Goal: Information Seeking & Learning: Check status

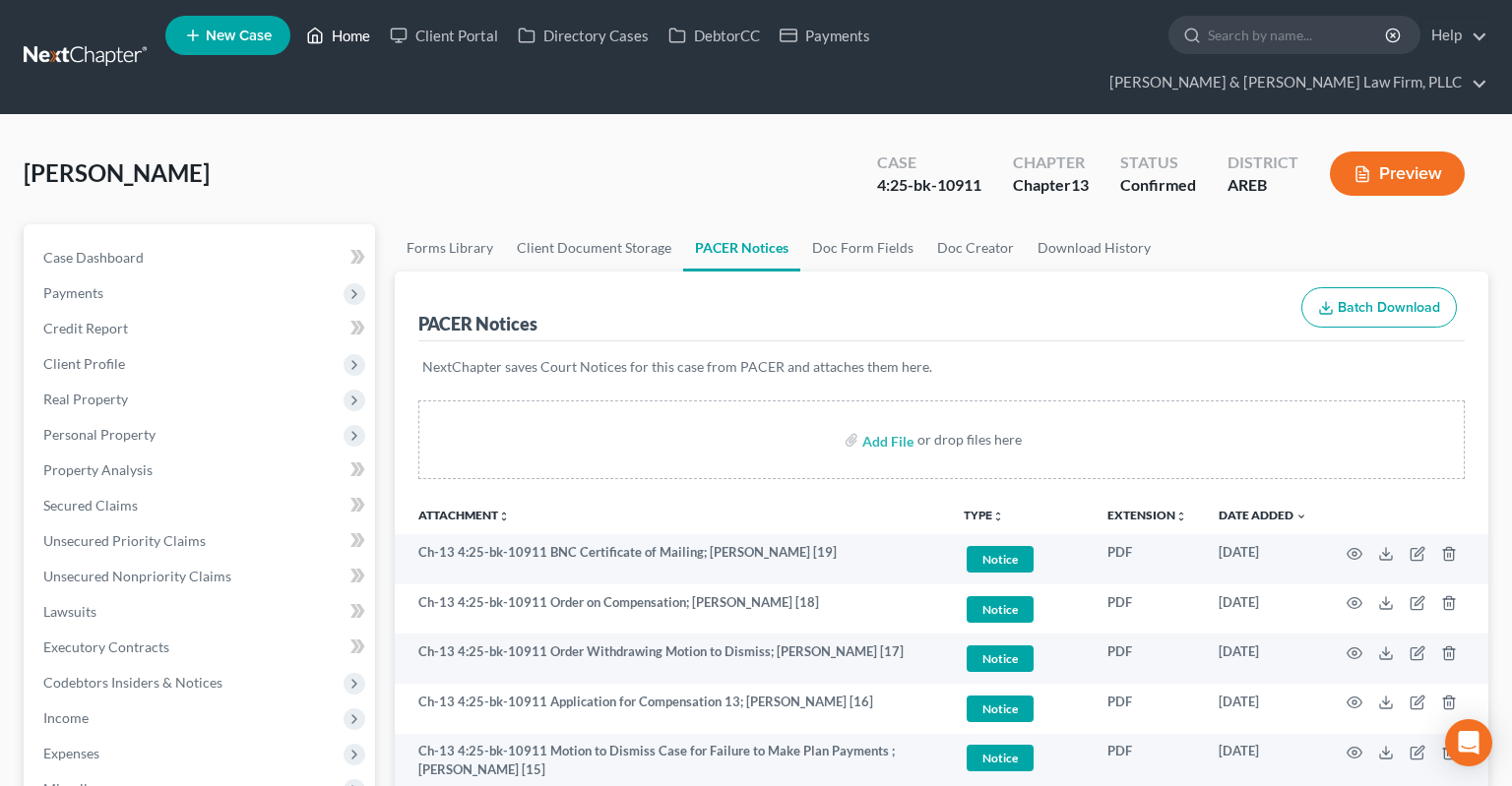
click at [349, 39] on link "Home" at bounding box center [338, 36] width 84 height 36
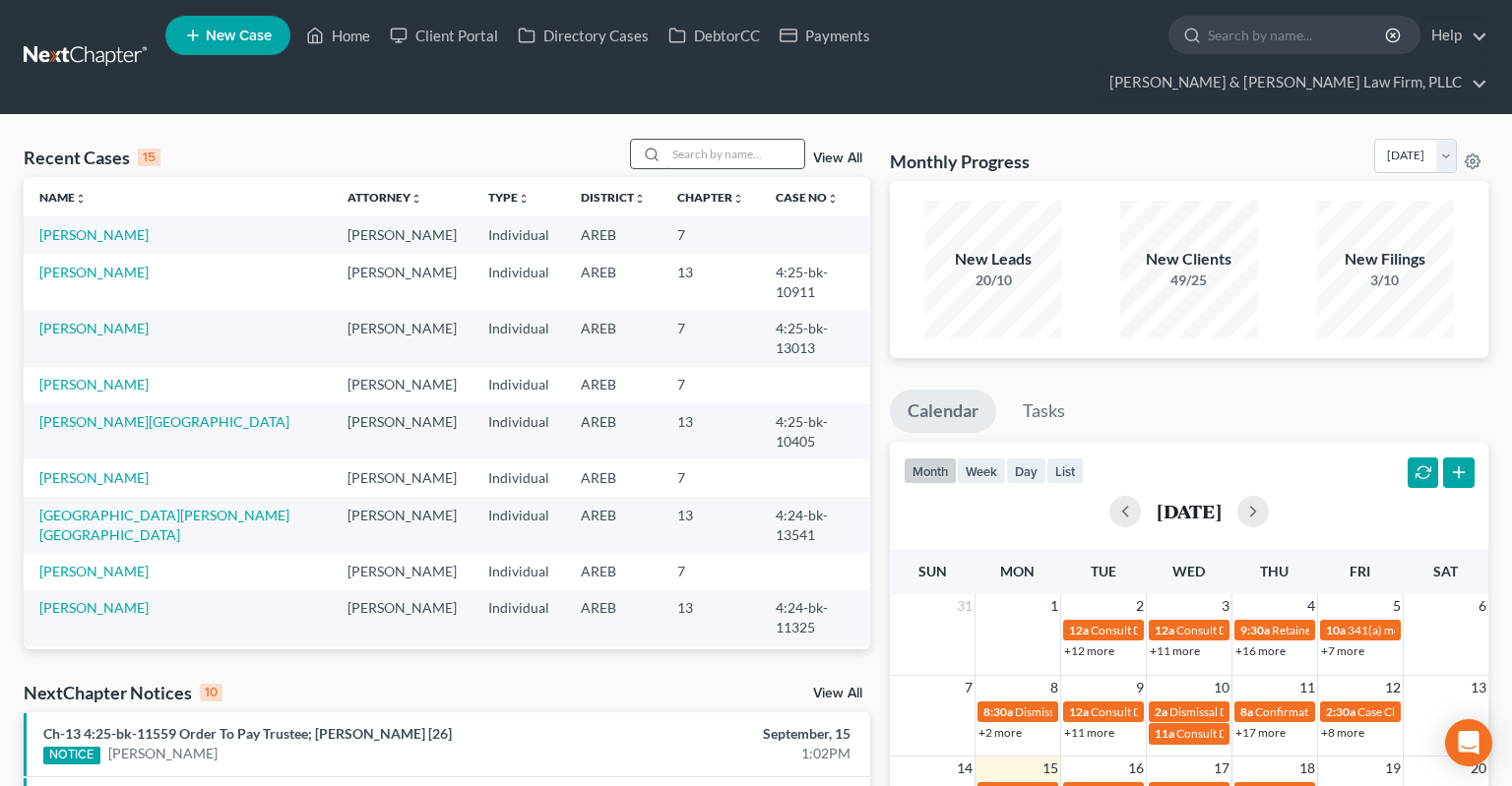
click at [705, 139] on input "search" at bounding box center [736, 153] width 137 height 29
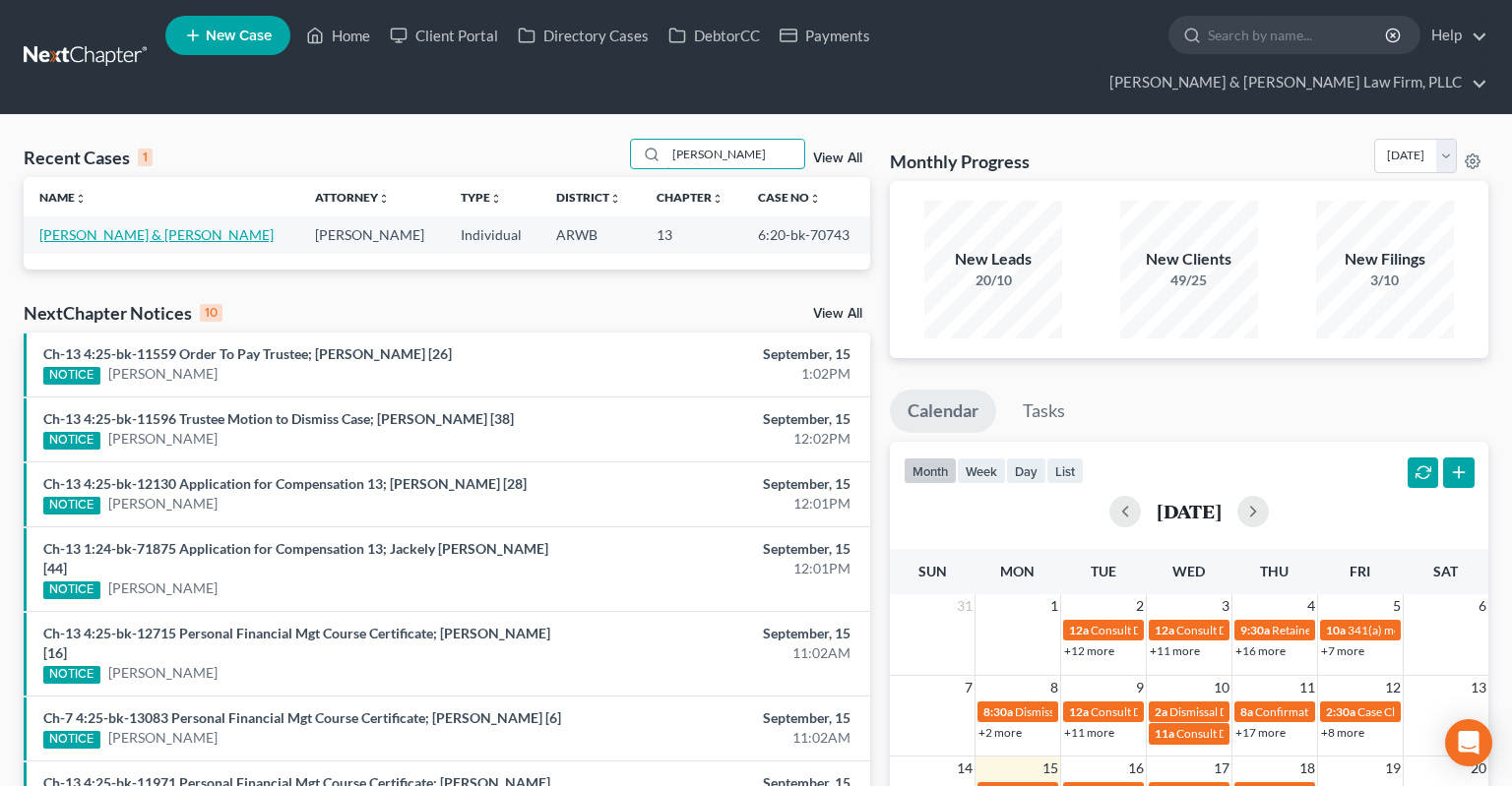
type input "[PERSON_NAME]"
click at [89, 227] on link "[PERSON_NAME] & [PERSON_NAME]" at bounding box center [156, 235] width 234 height 17
select select "1"
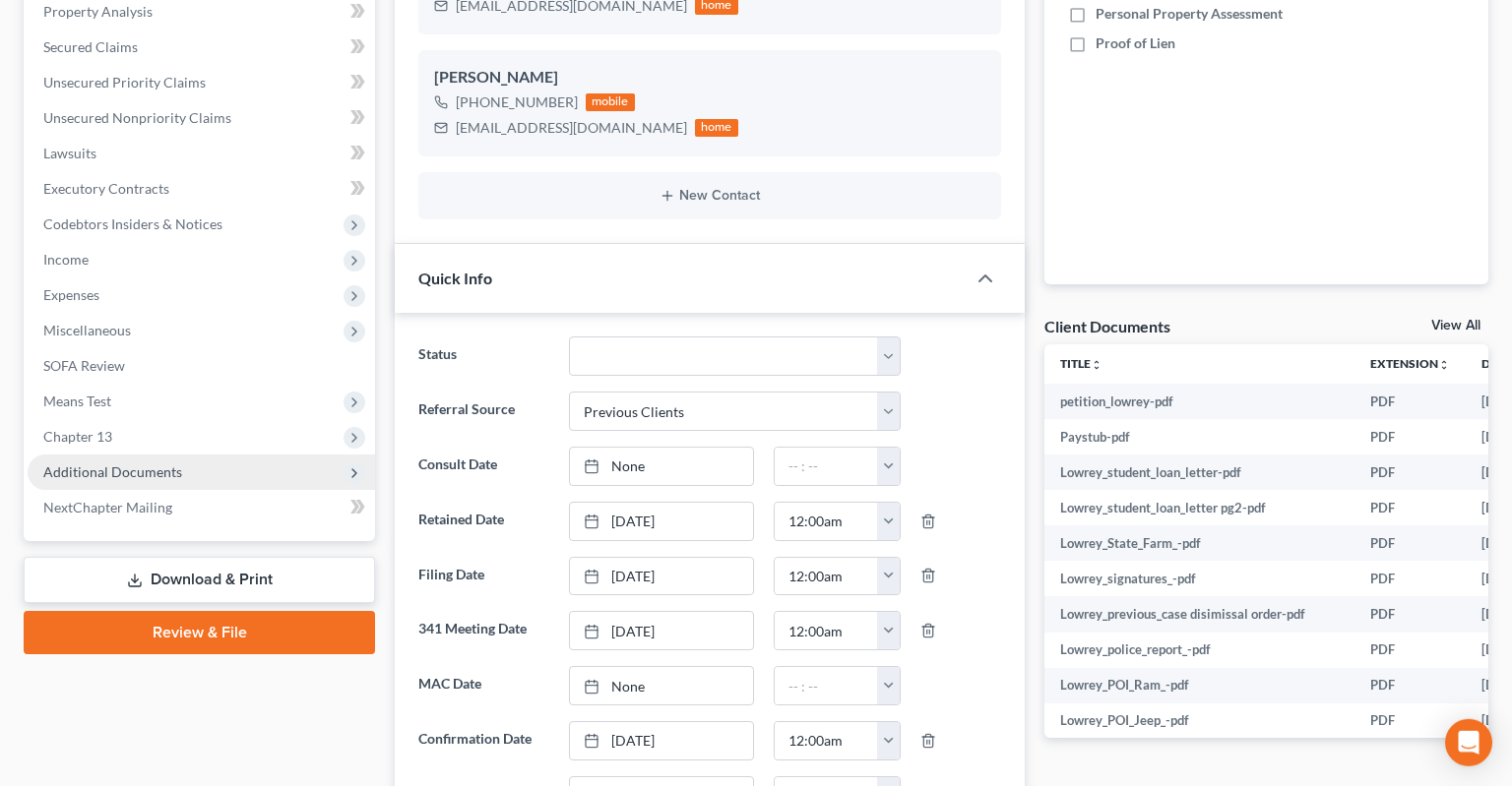
scroll to position [623, 0]
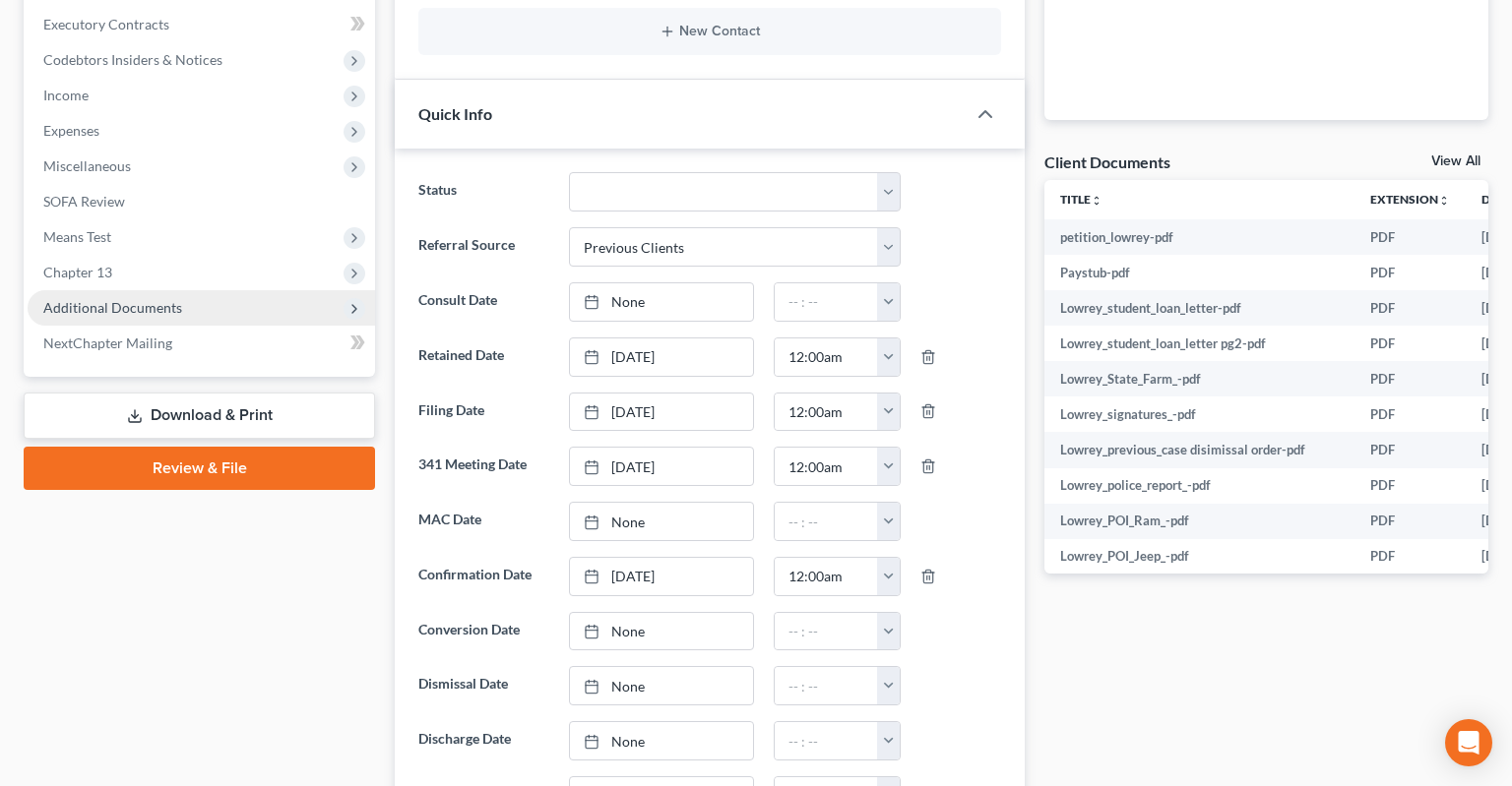
click at [173, 299] on span "Additional Documents" at bounding box center [112, 307] width 138 height 17
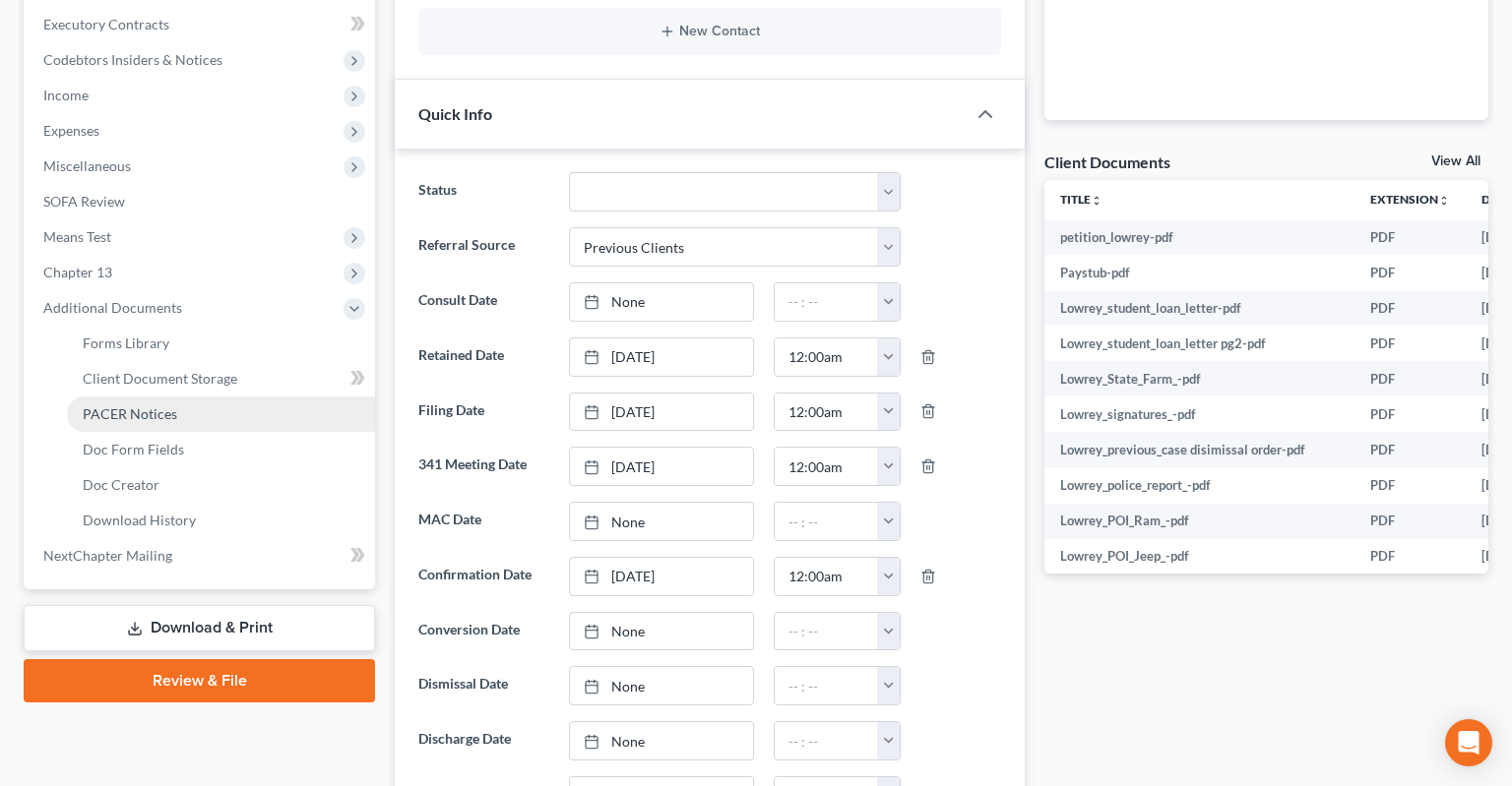
click at [219, 397] on link "PACER Notices" at bounding box center [221, 415] width 309 height 36
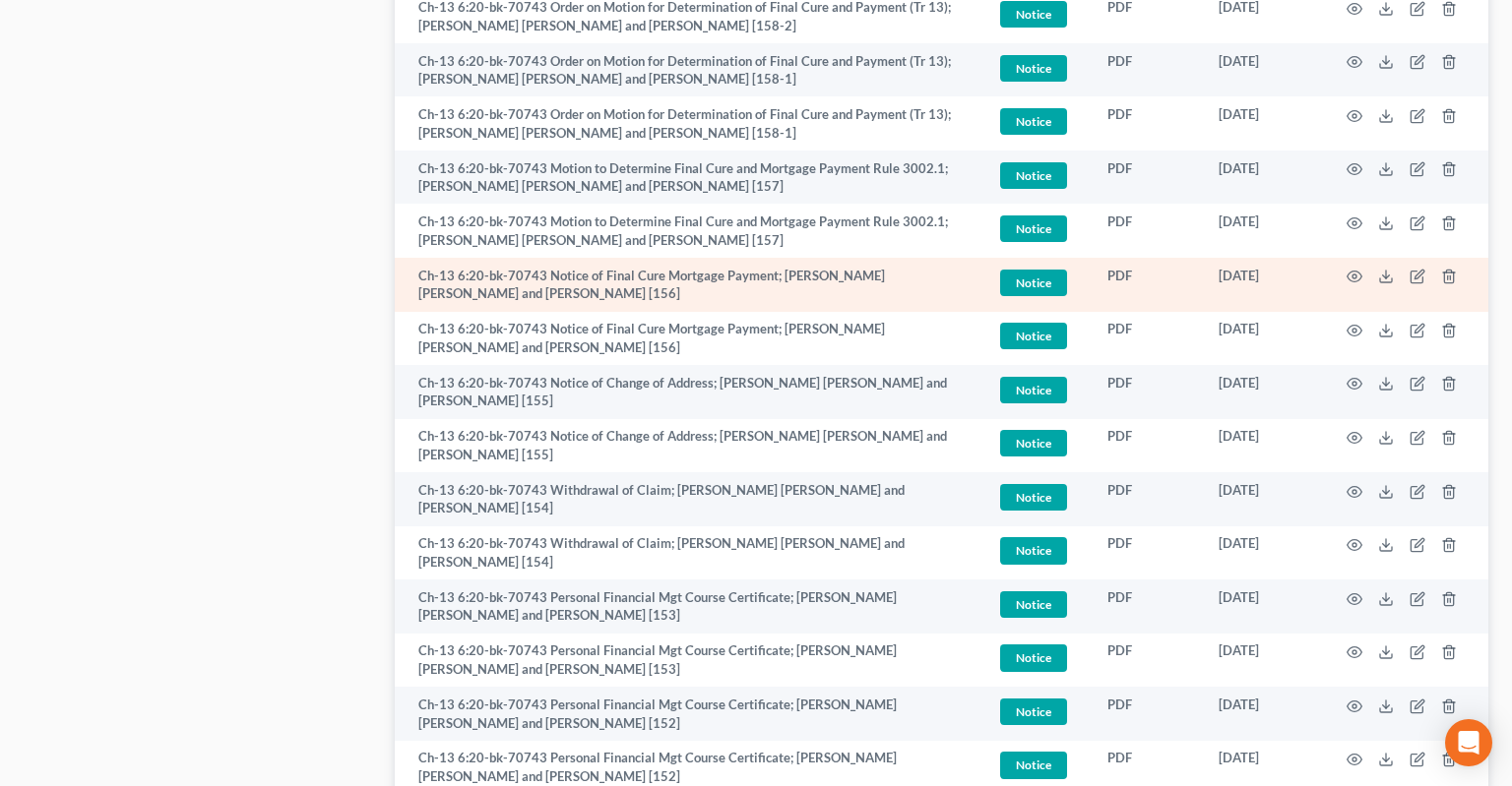
scroll to position [1247, 0]
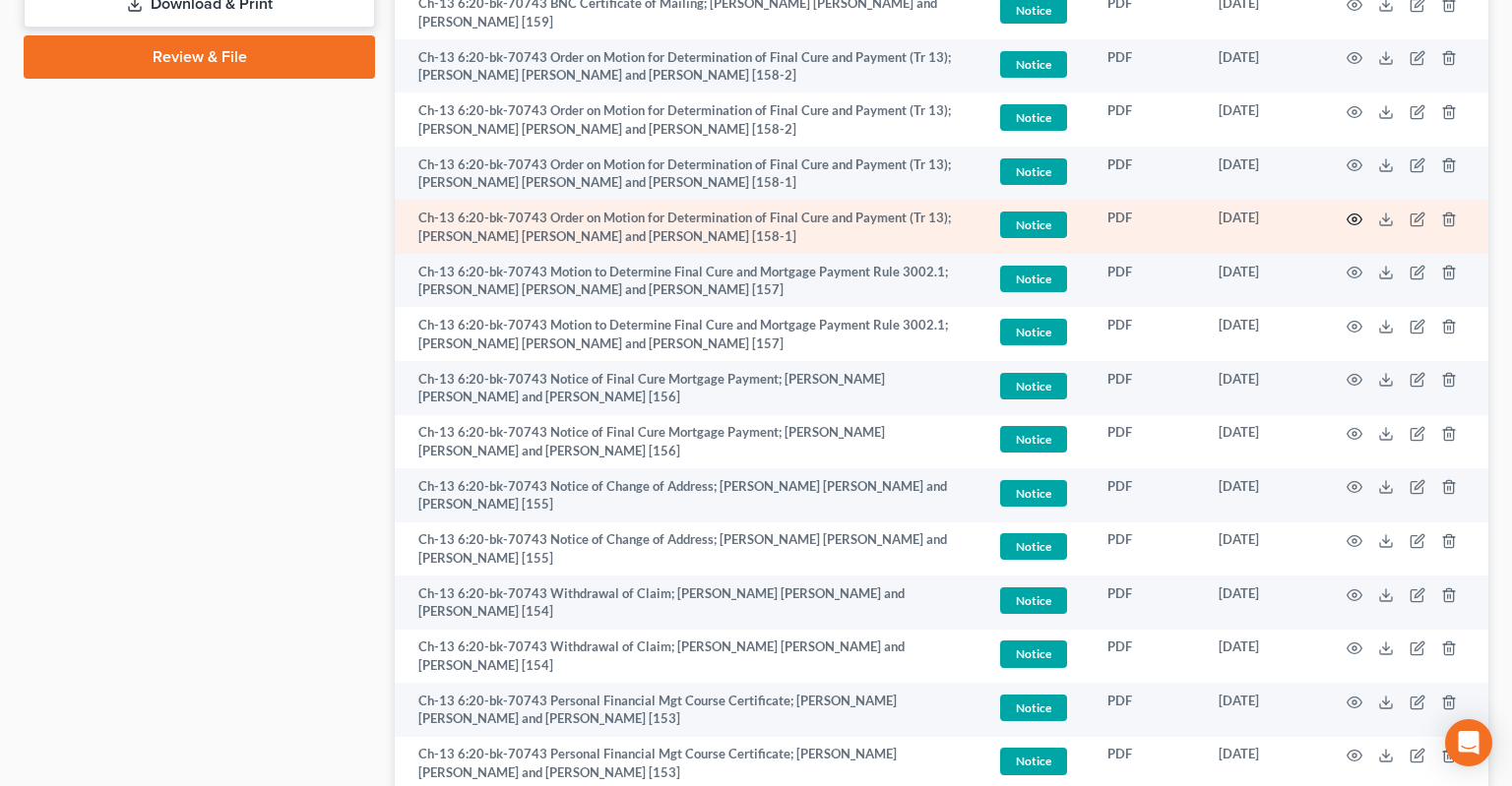
click at [1359, 212] on icon "button" at bounding box center [1355, 220] width 16 height 16
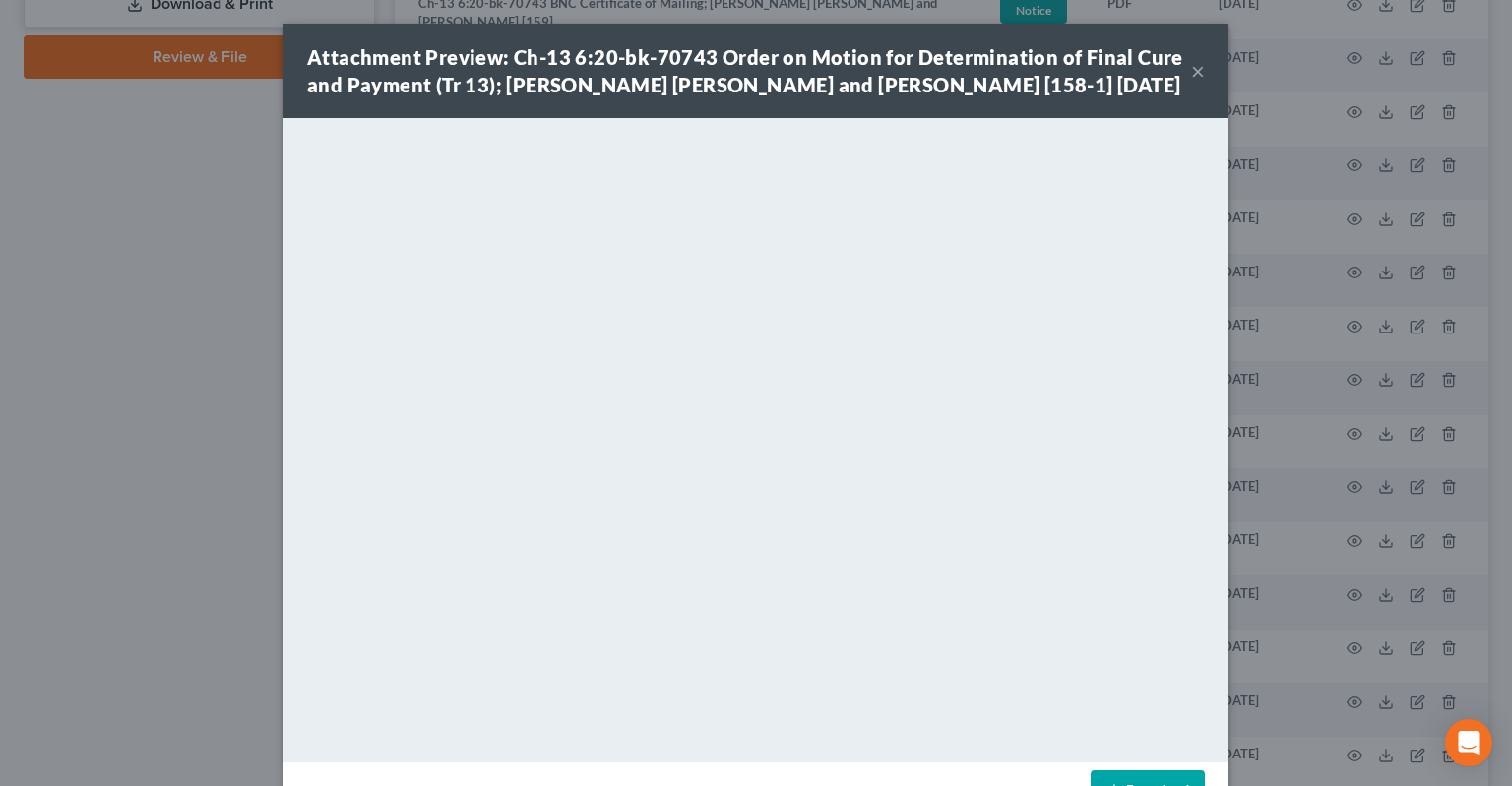
click at [1193, 69] on button "×" at bounding box center [1198, 71] width 14 height 24
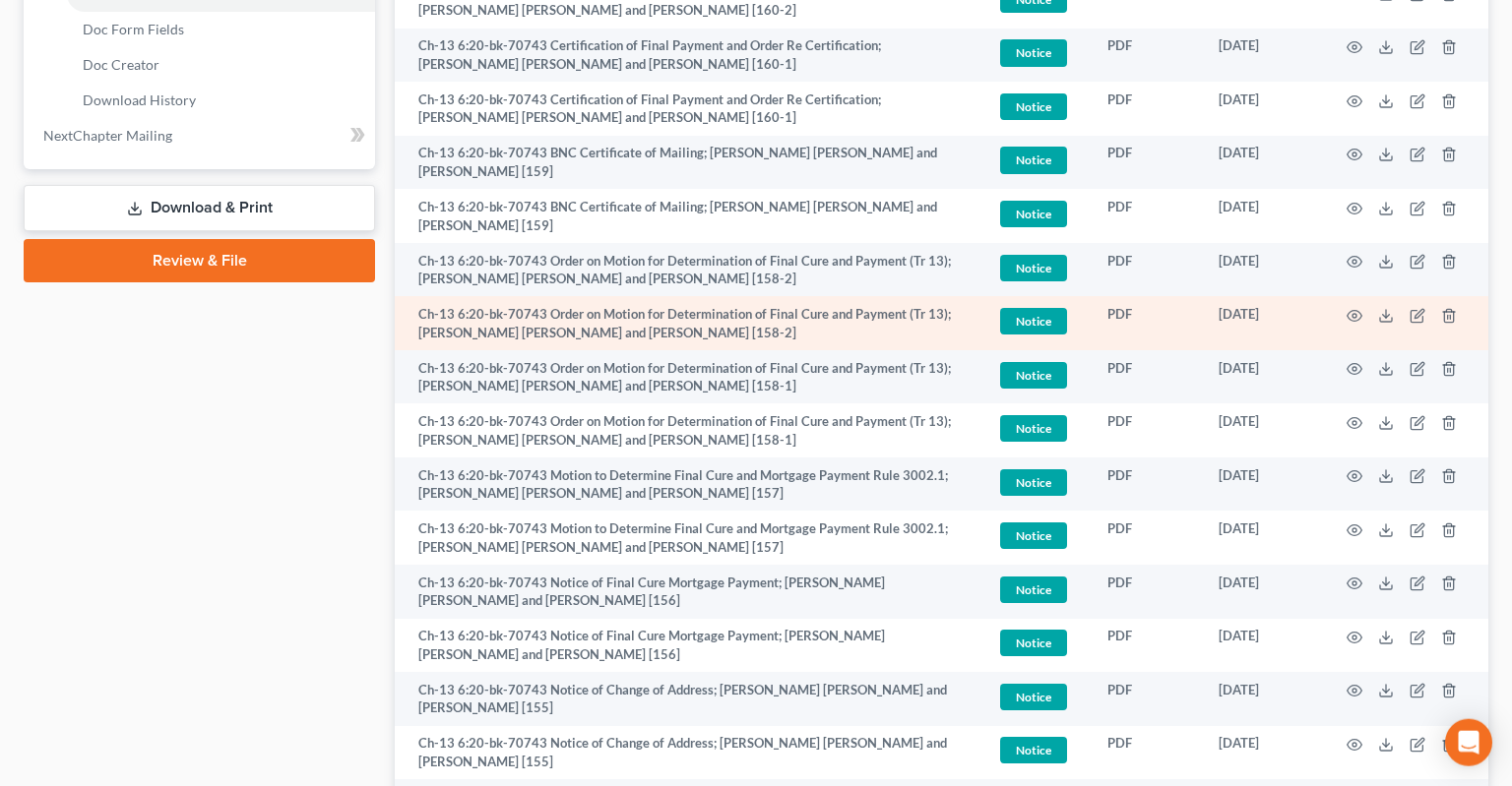
scroll to position [1040, 0]
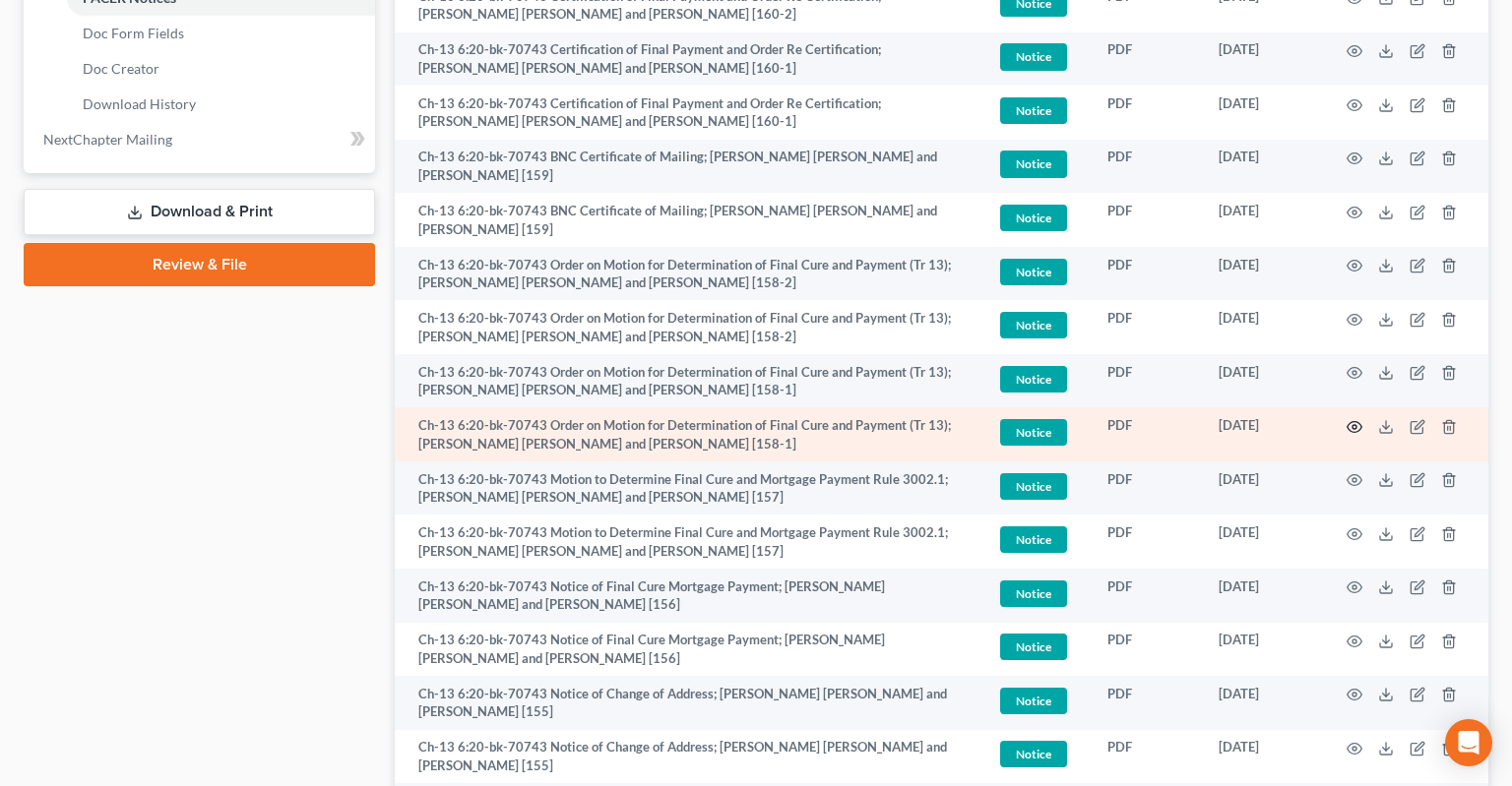
click at [1355, 419] on icon "button" at bounding box center [1355, 427] width 16 height 16
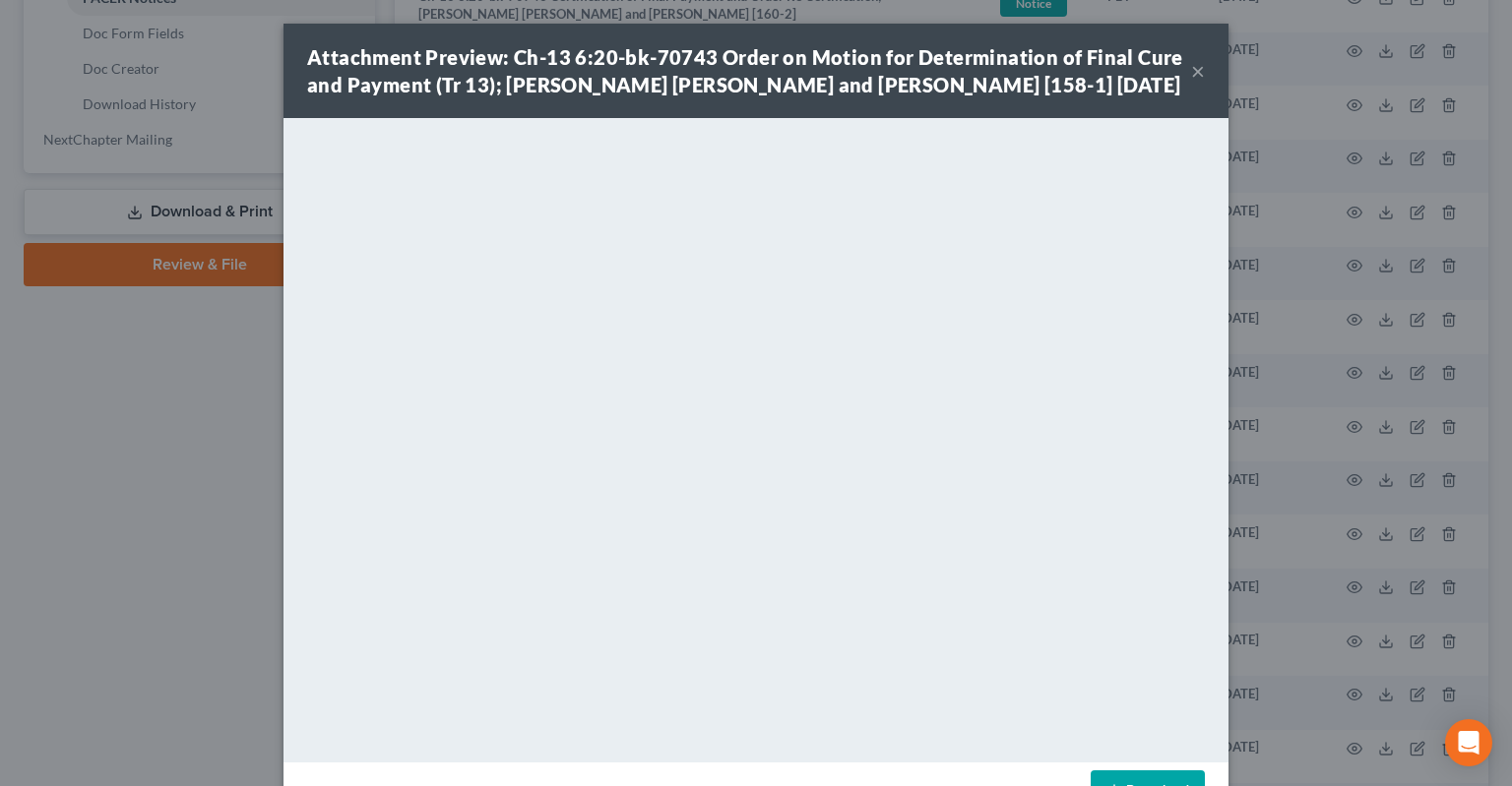
click at [1203, 70] on button "×" at bounding box center [1198, 71] width 14 height 24
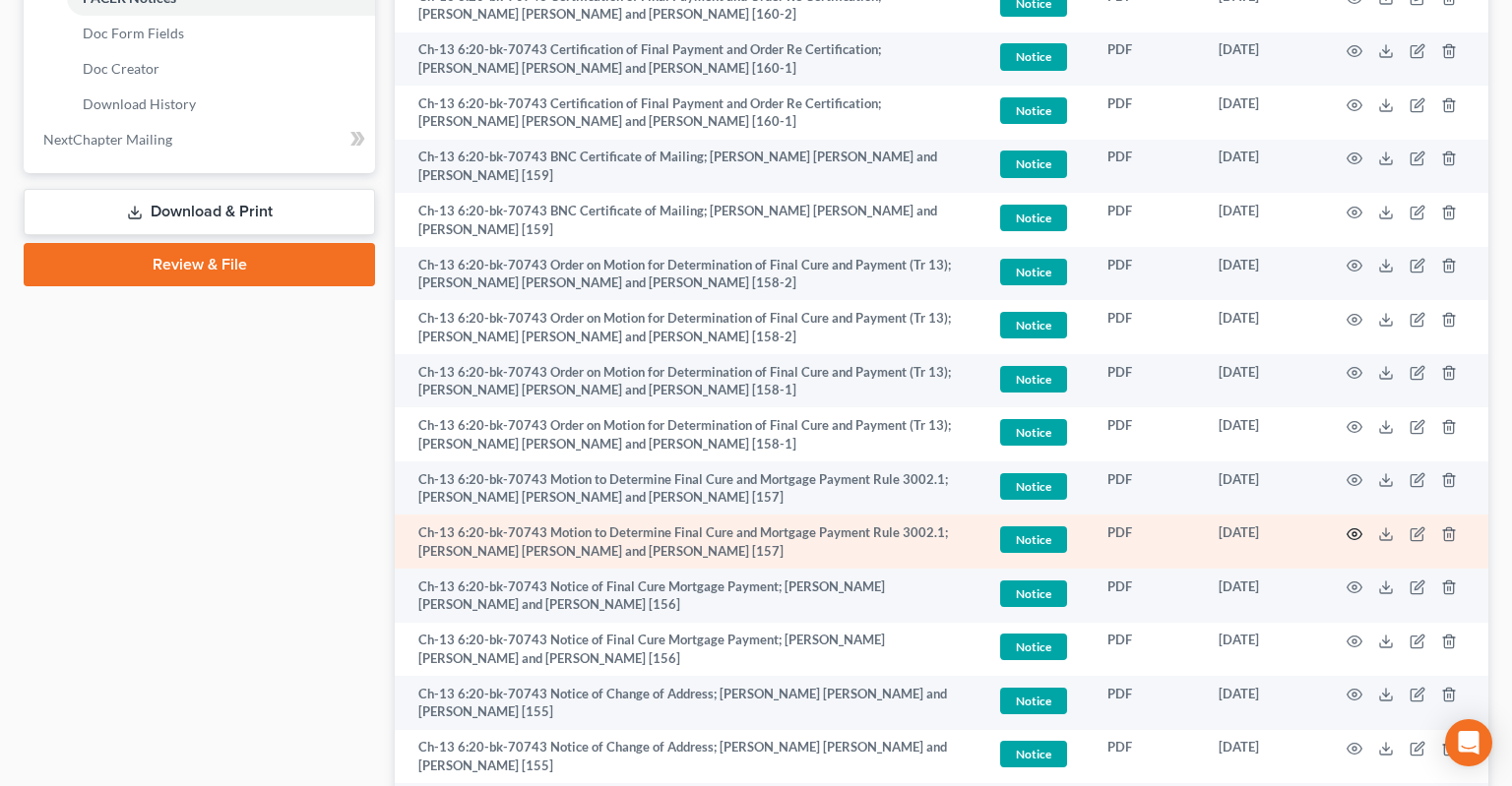
click at [1352, 526] on icon "button" at bounding box center [1355, 534] width 16 height 16
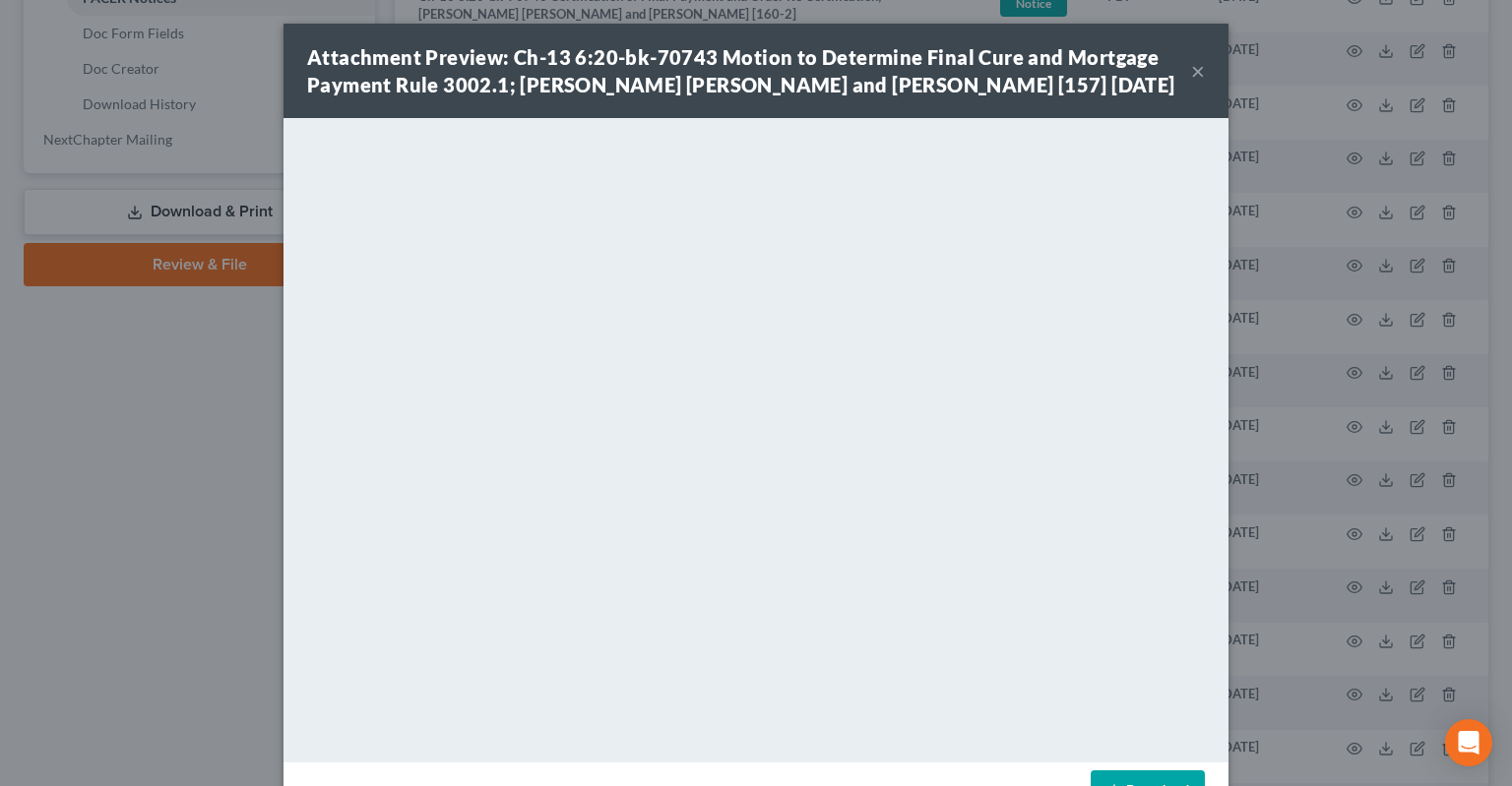
click at [1193, 75] on button "×" at bounding box center [1198, 71] width 14 height 24
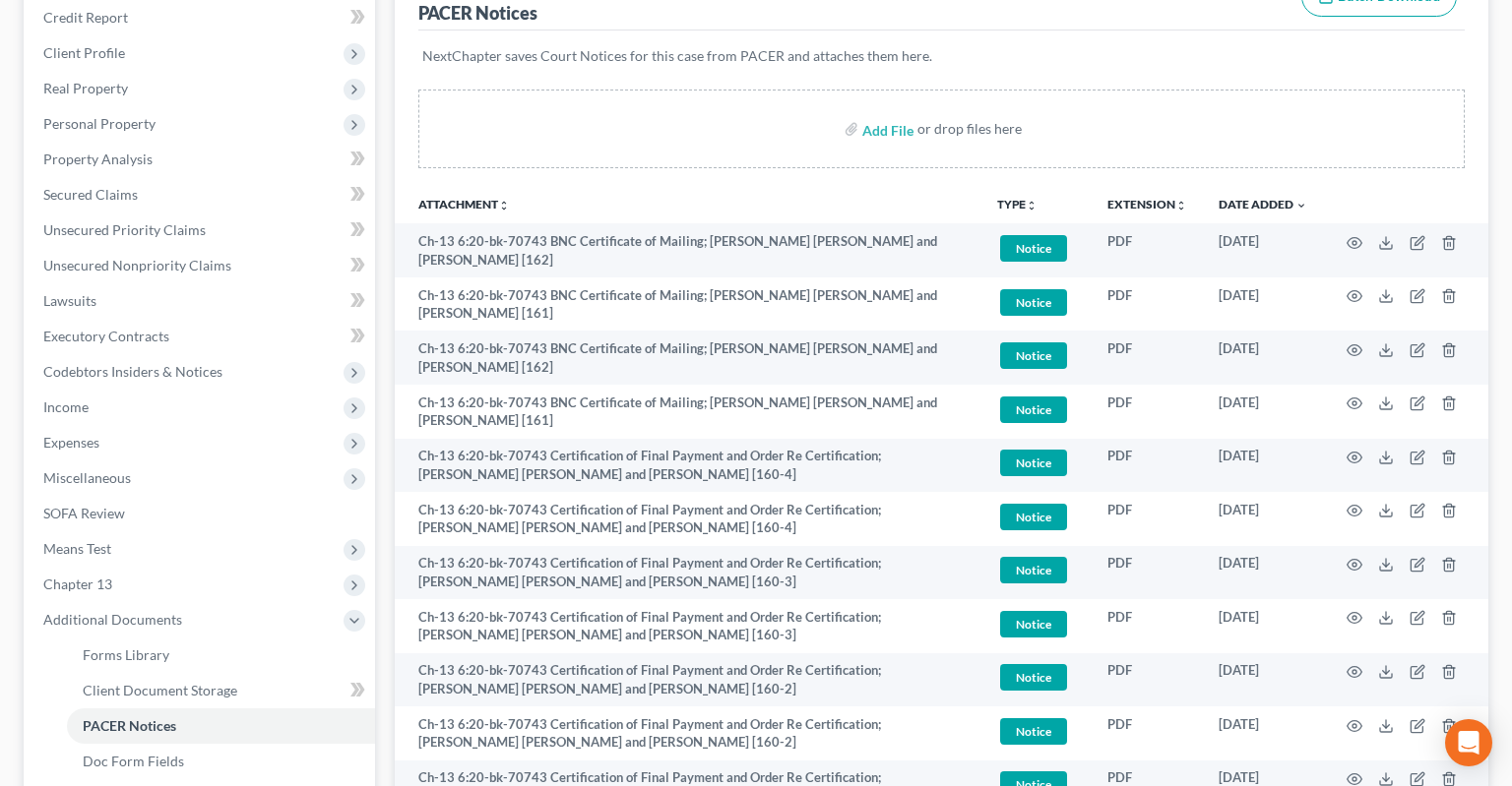
scroll to position [0, 0]
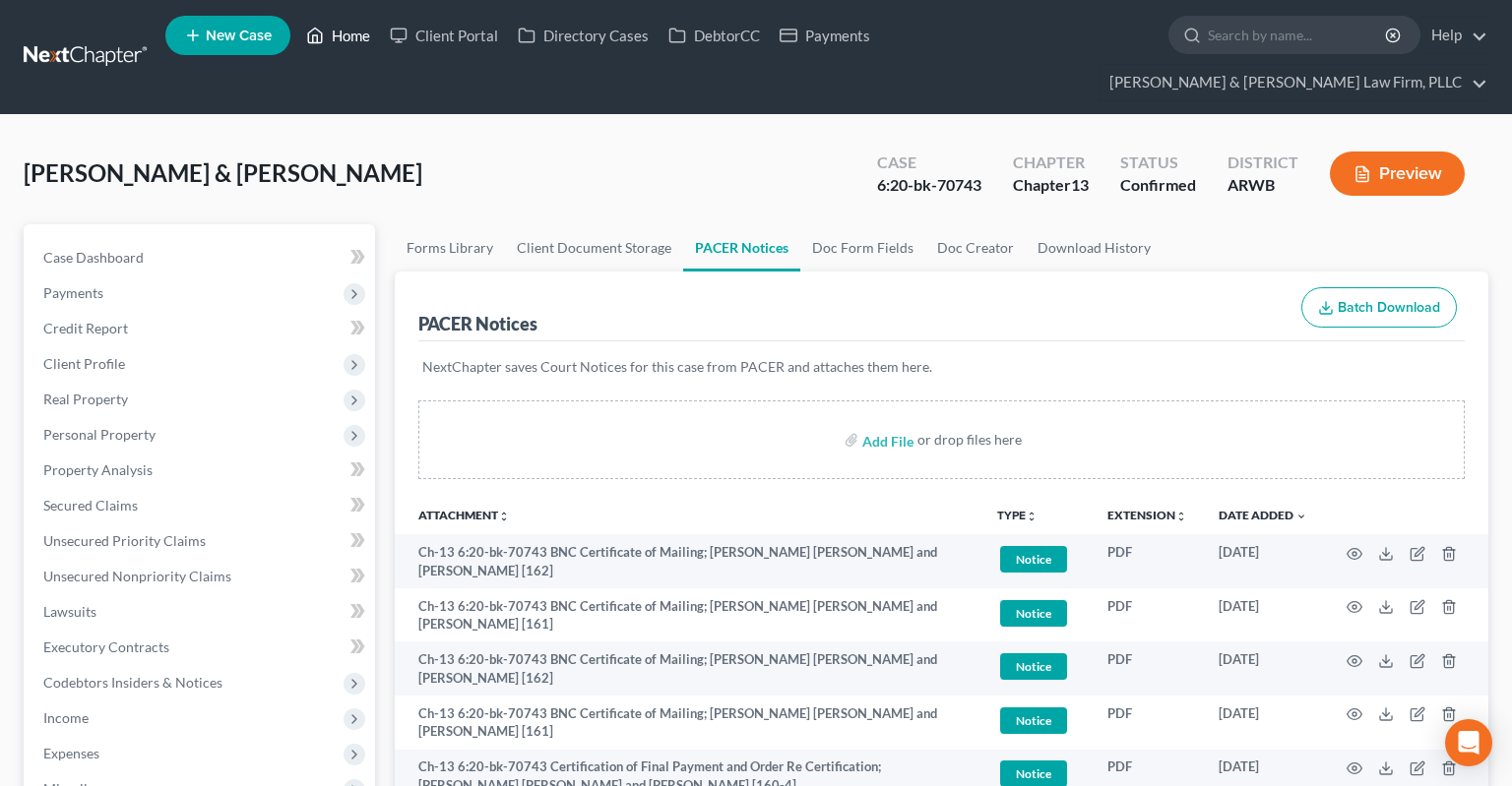
click at [332, 34] on link "Home" at bounding box center [338, 36] width 84 height 36
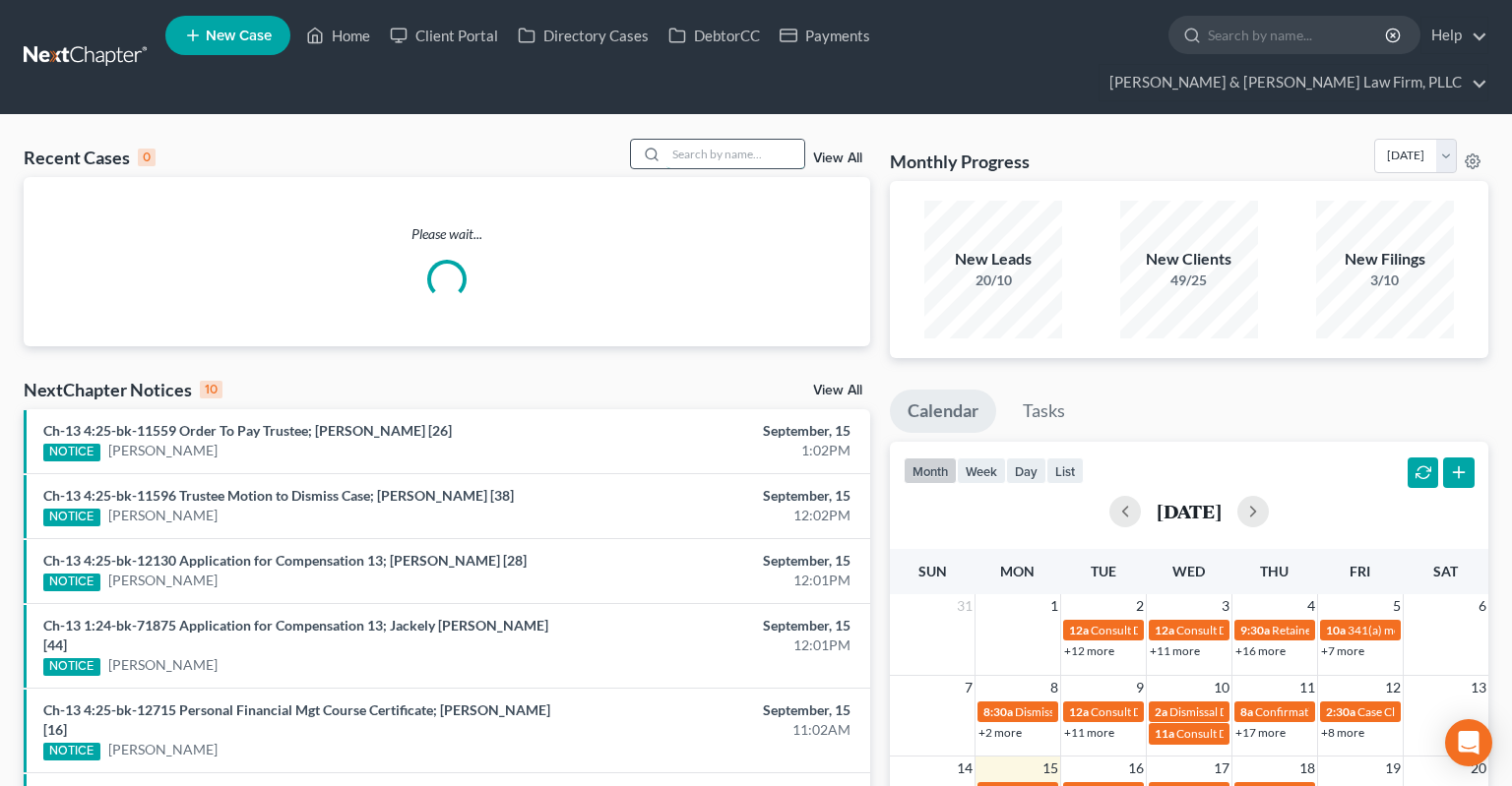
click at [687, 139] on input "search" at bounding box center [736, 153] width 137 height 29
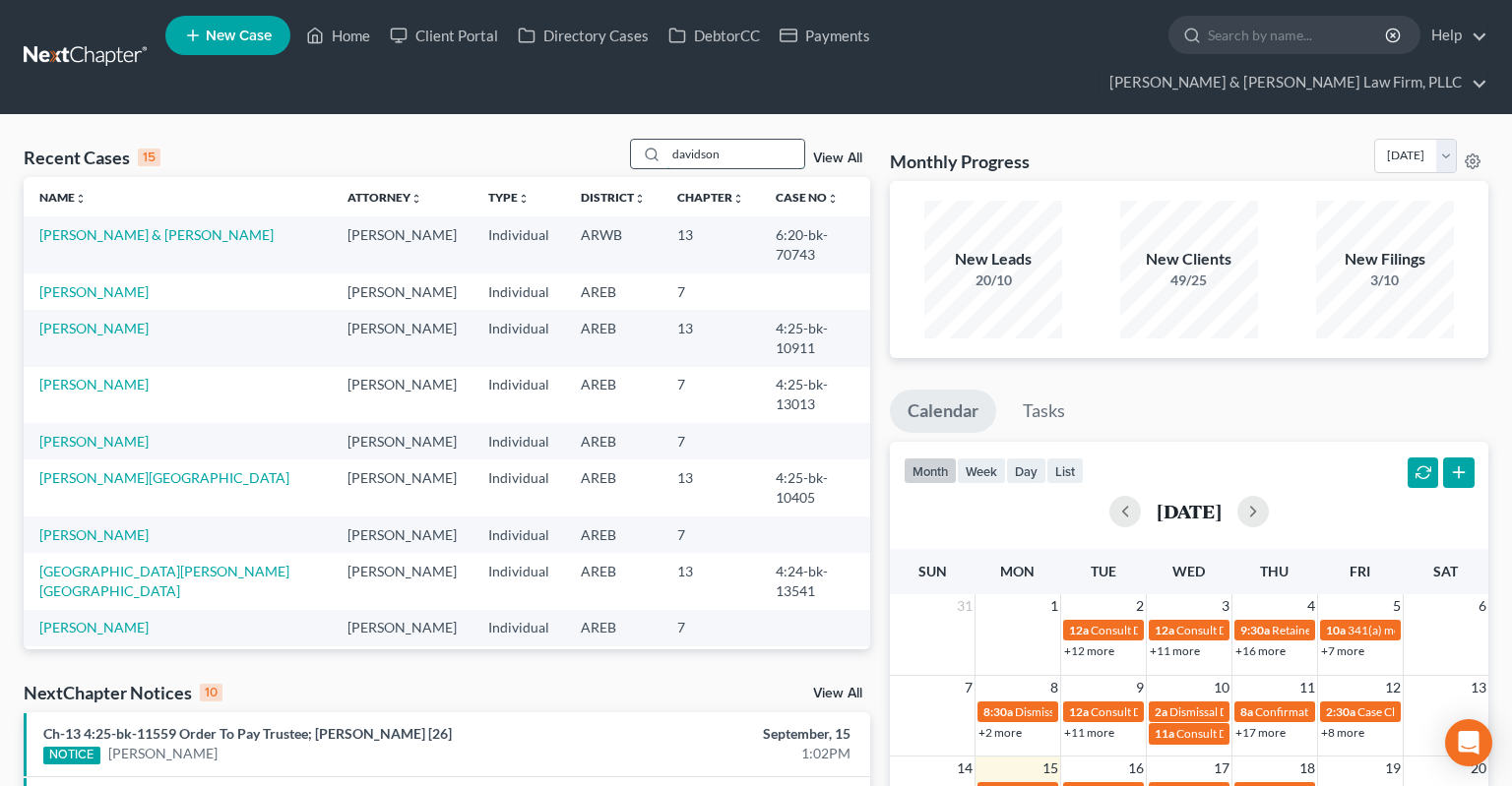
type input "davidson"
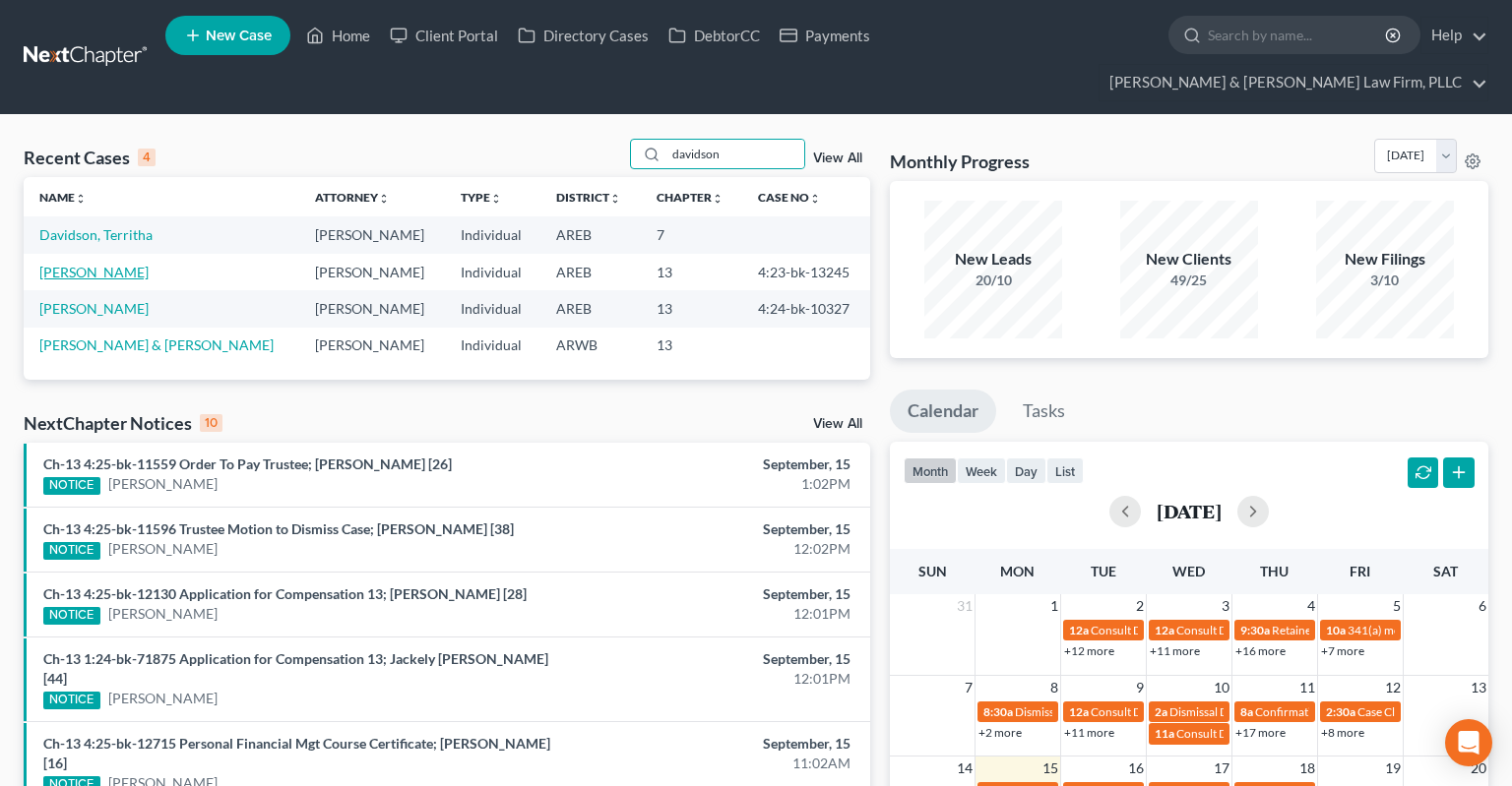
click at [128, 264] on link "[PERSON_NAME]" at bounding box center [95, 272] width 109 height 17
select select "2"
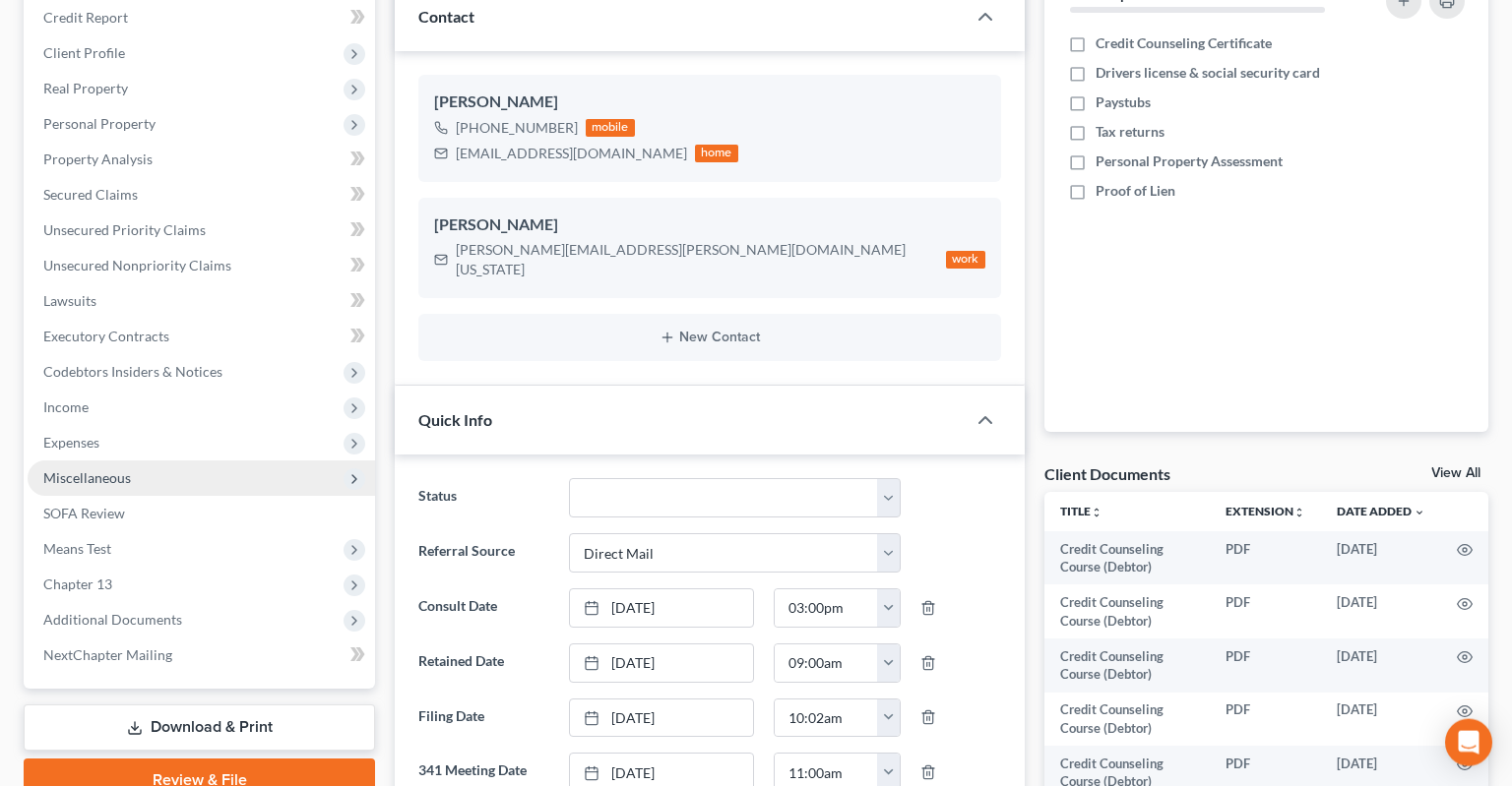
scroll to position [311, 0]
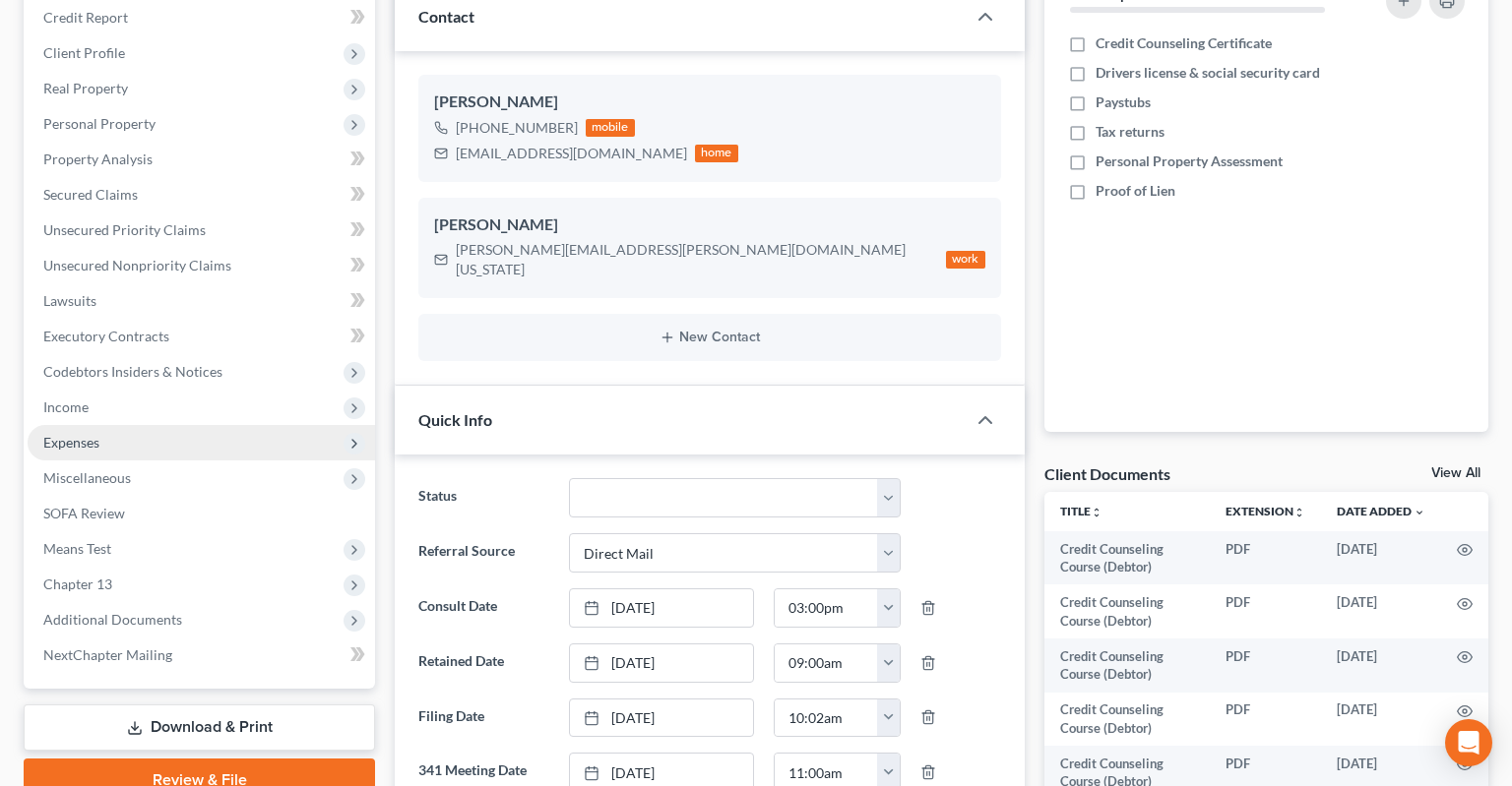
drag, startPoint x: 183, startPoint y: 589, endPoint x: 252, endPoint y: 410, distance: 191.8
click at [183, 602] on span "Additional Documents" at bounding box center [201, 620] width 347 height 36
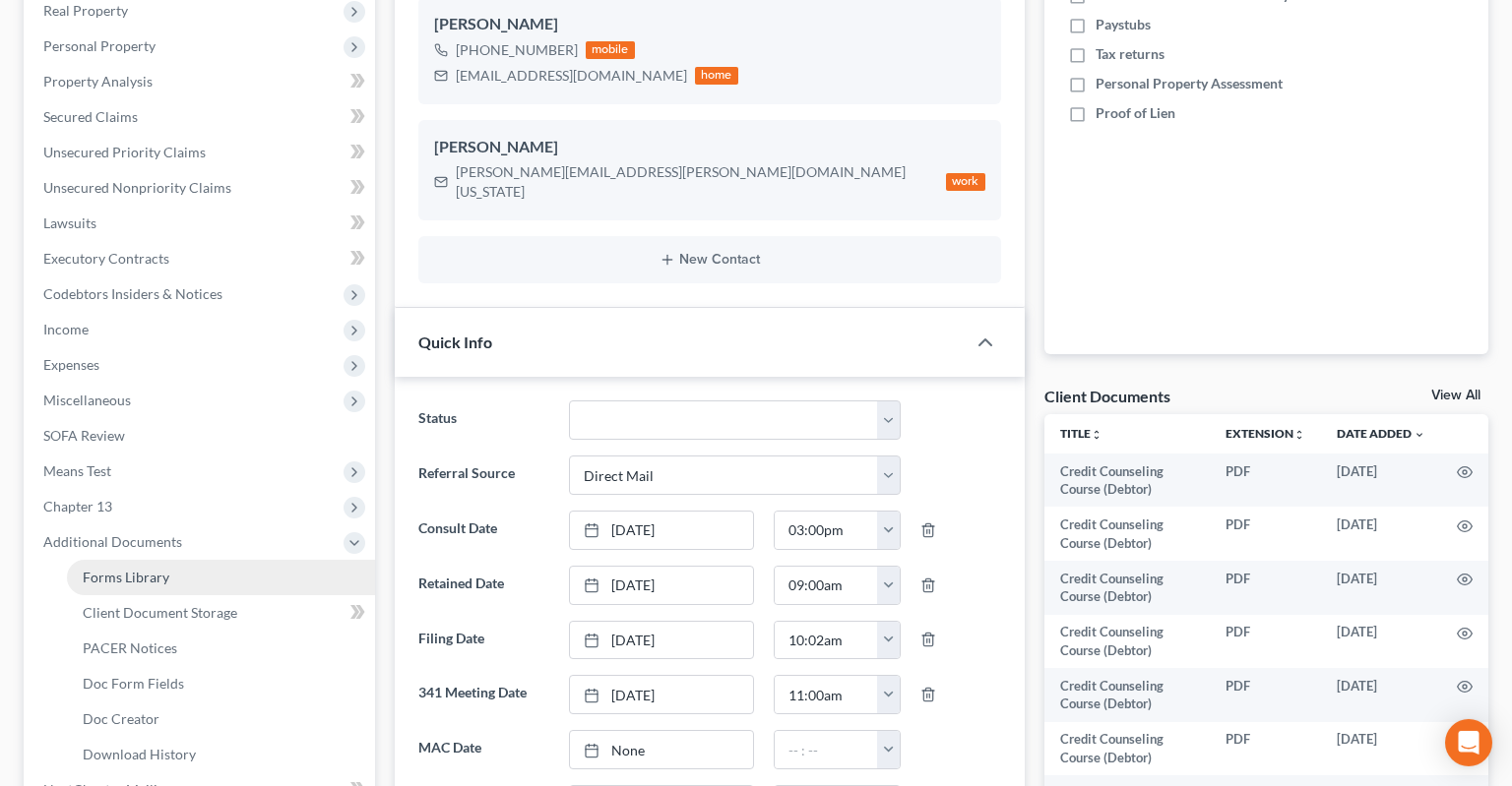
scroll to position [415, 0]
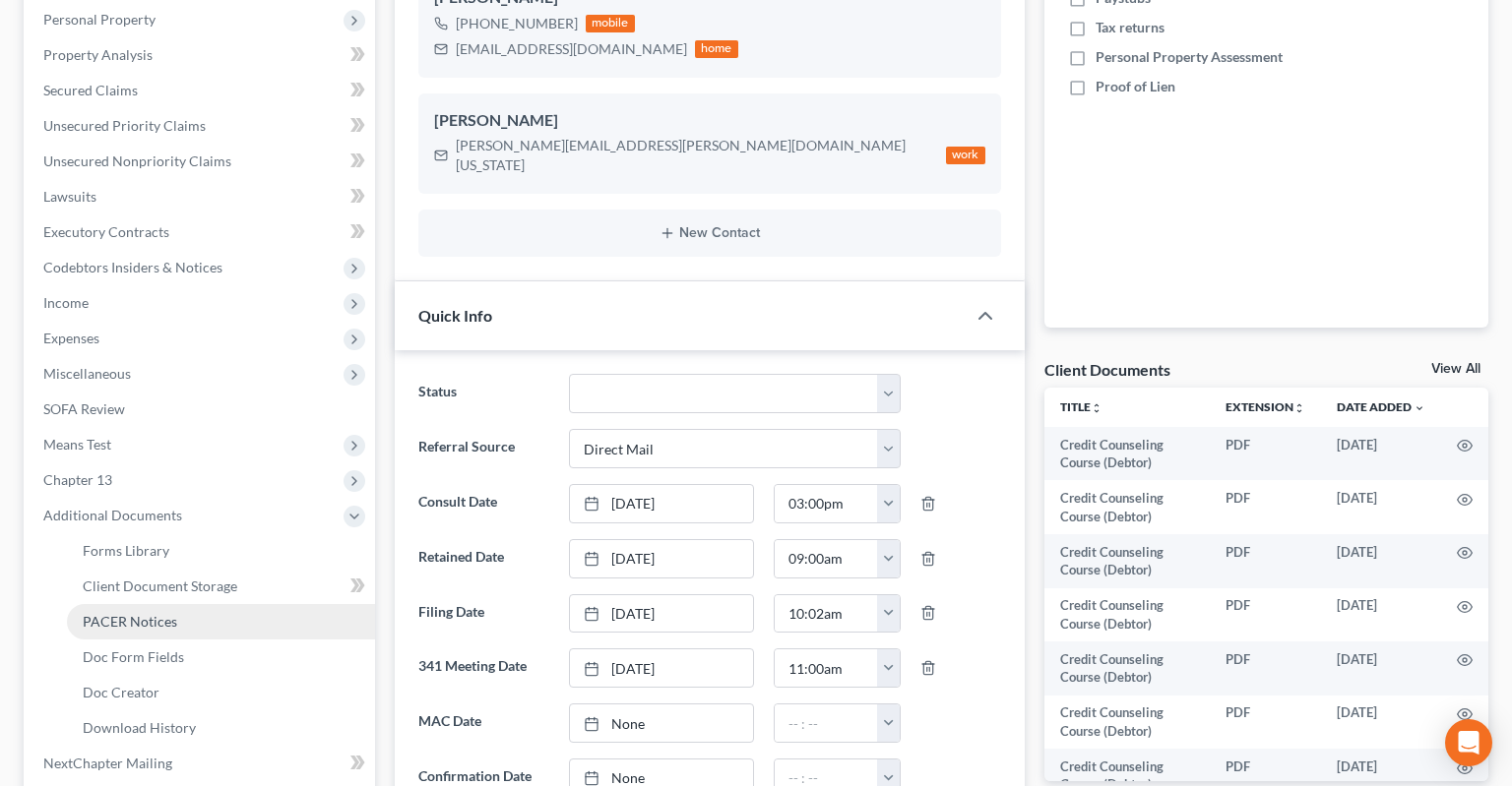
click at [188, 604] on link "PACER Notices" at bounding box center [221, 622] width 309 height 36
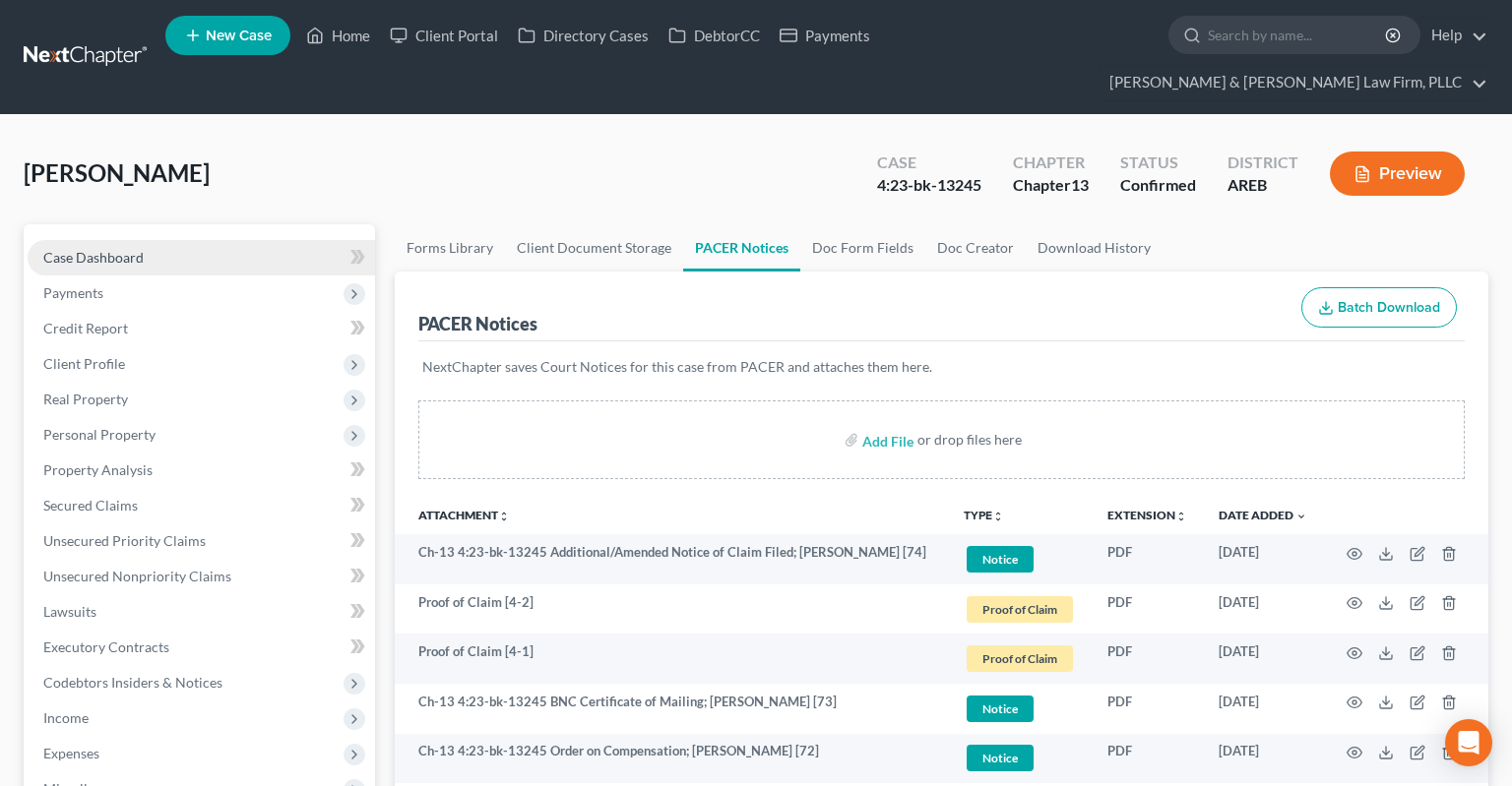
click at [209, 240] on link "Case Dashboard" at bounding box center [201, 258] width 347 height 36
select select "2"
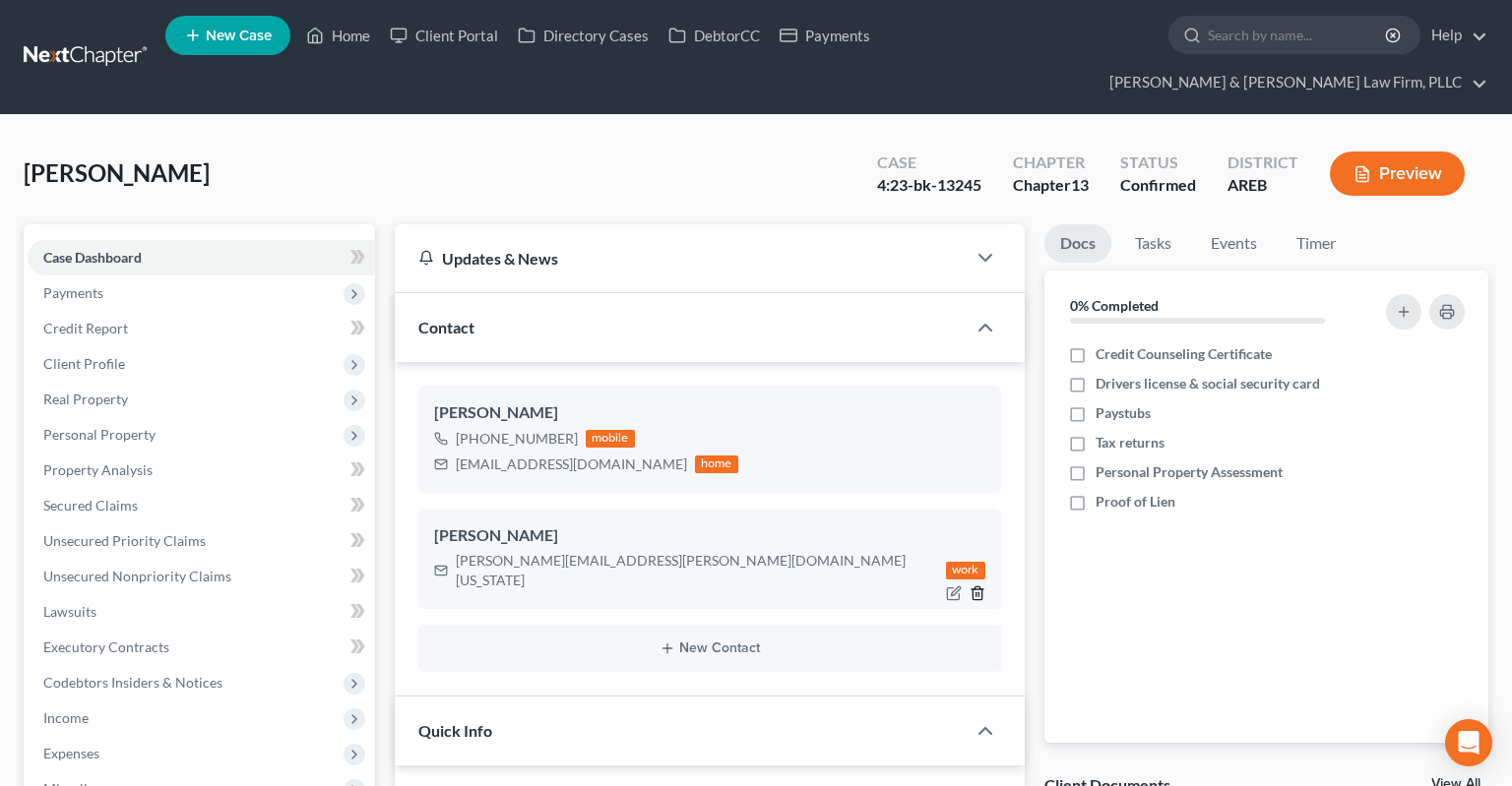
click at [975, 592] on line "button" at bounding box center [975, 594] width 0 height 4
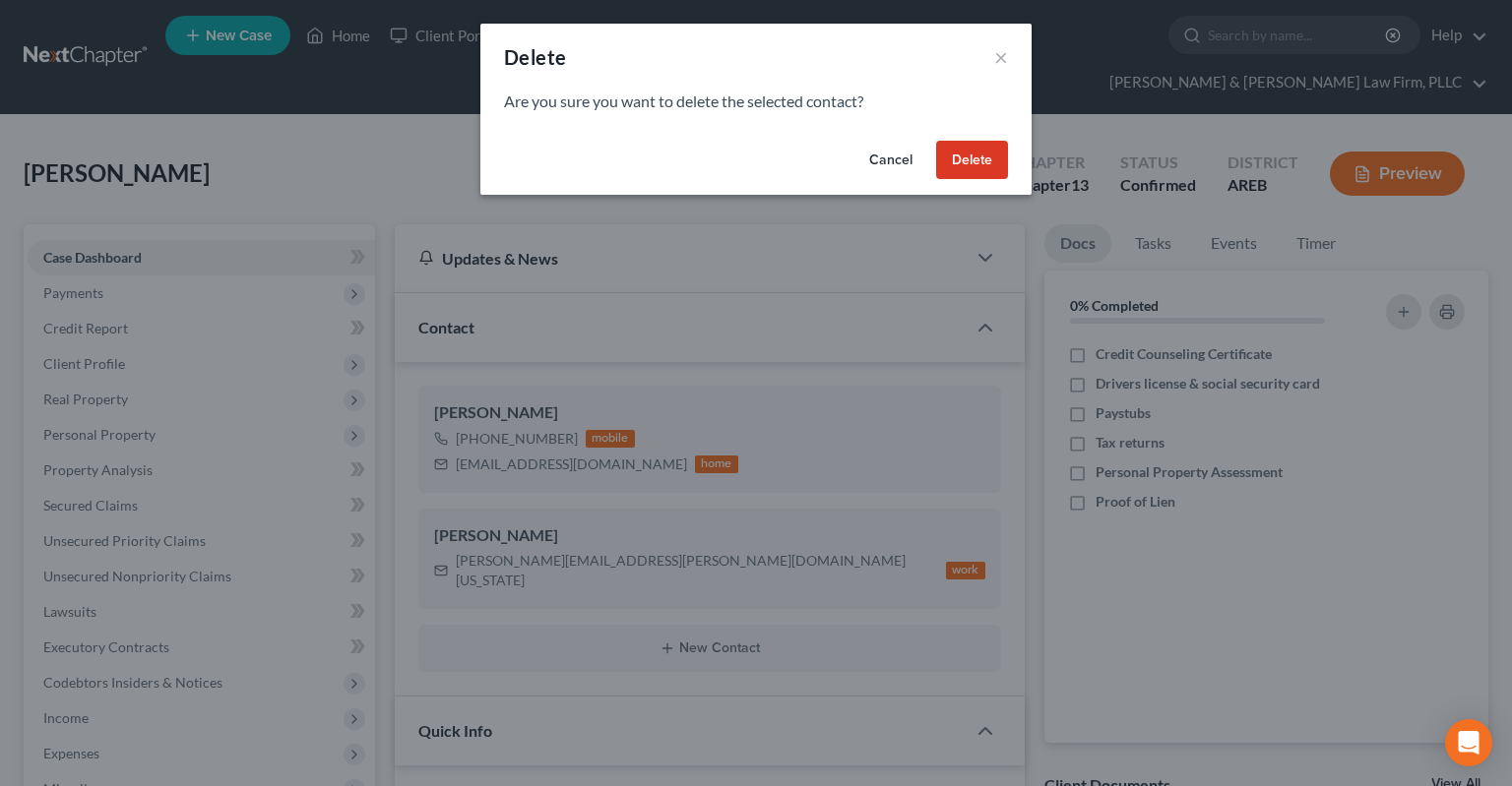
click at [974, 167] on button "Delete" at bounding box center [972, 160] width 72 height 40
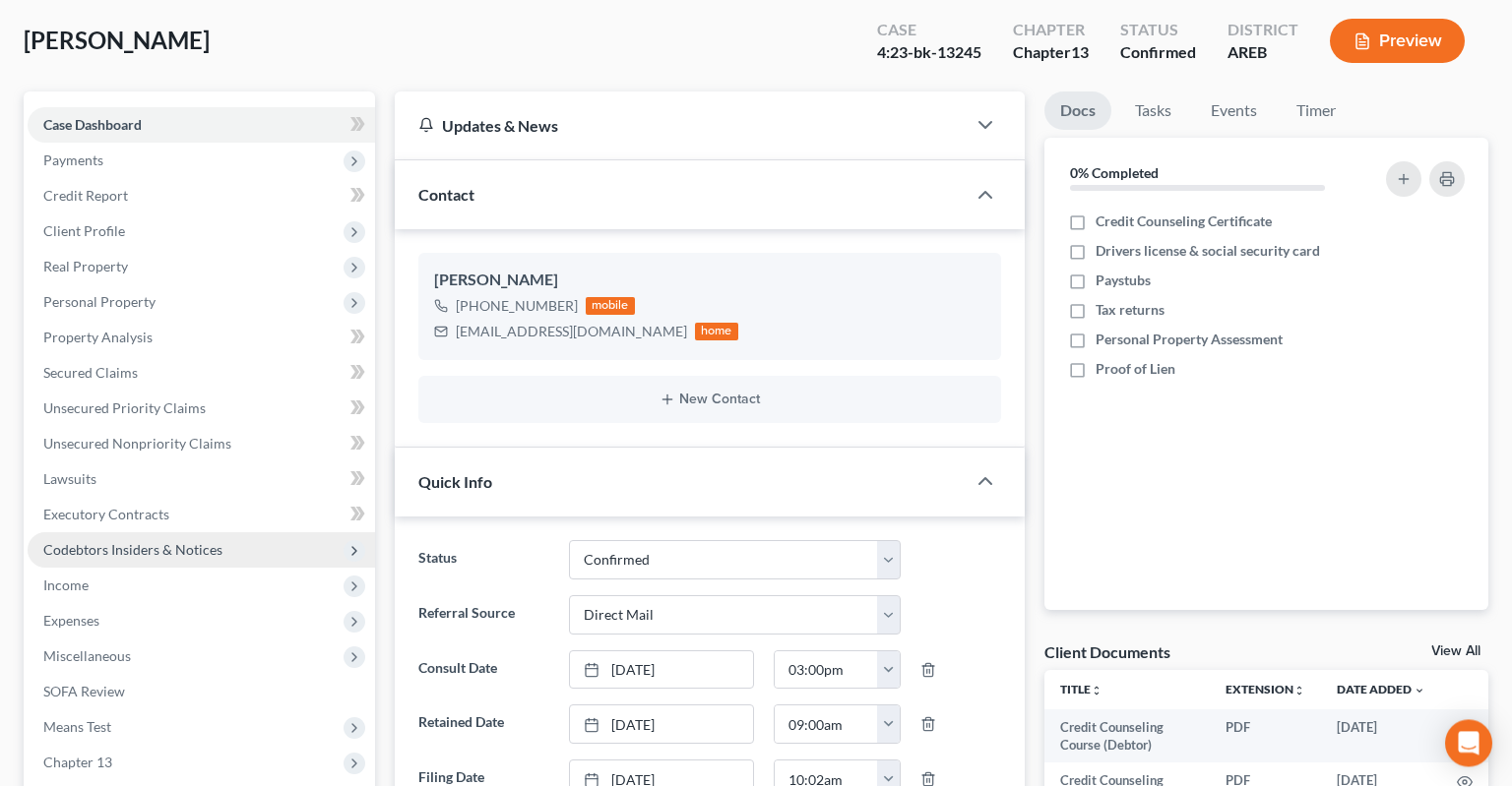
scroll to position [311, 0]
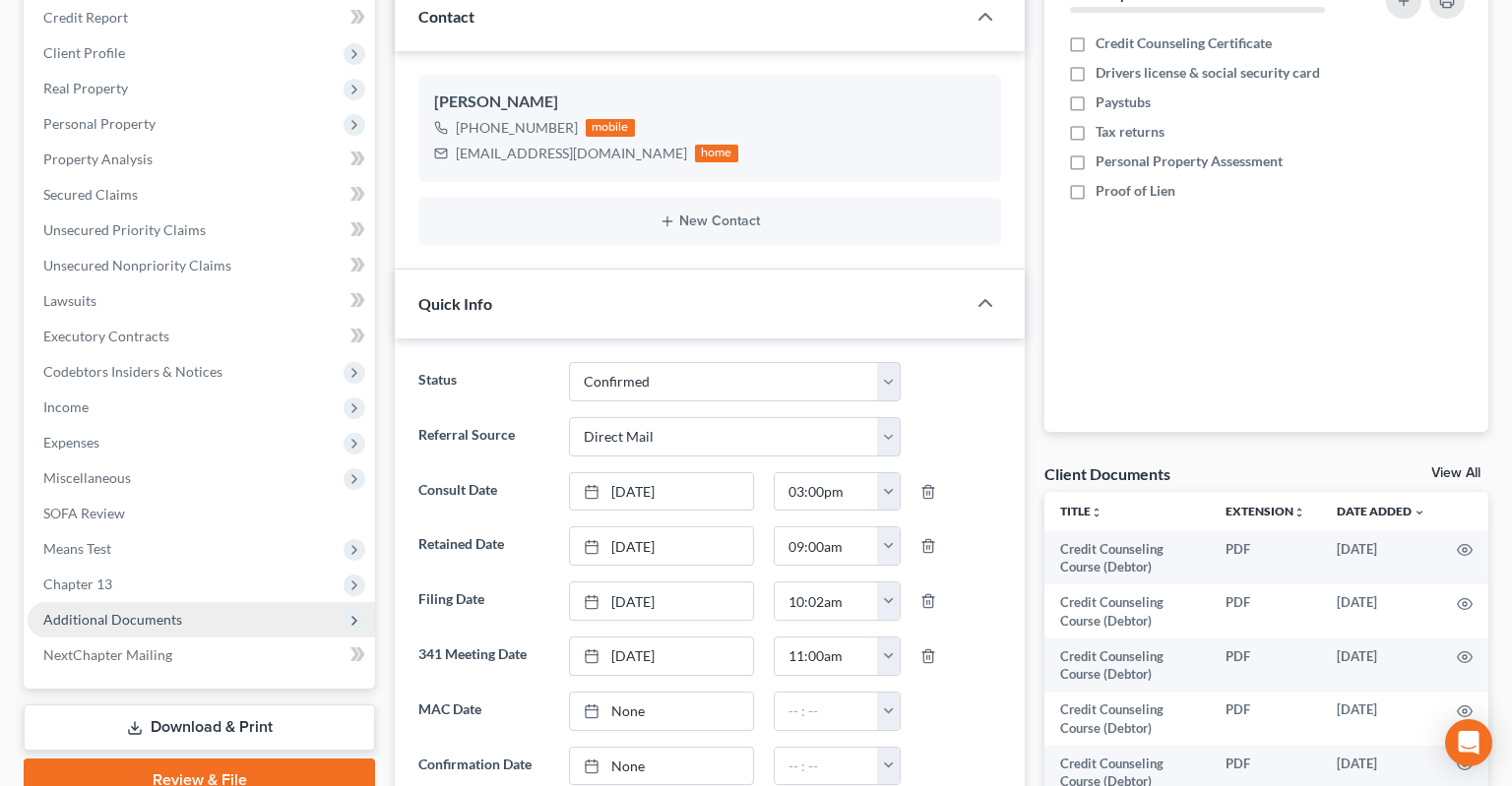
click at [239, 602] on span "Additional Documents" at bounding box center [201, 620] width 347 height 36
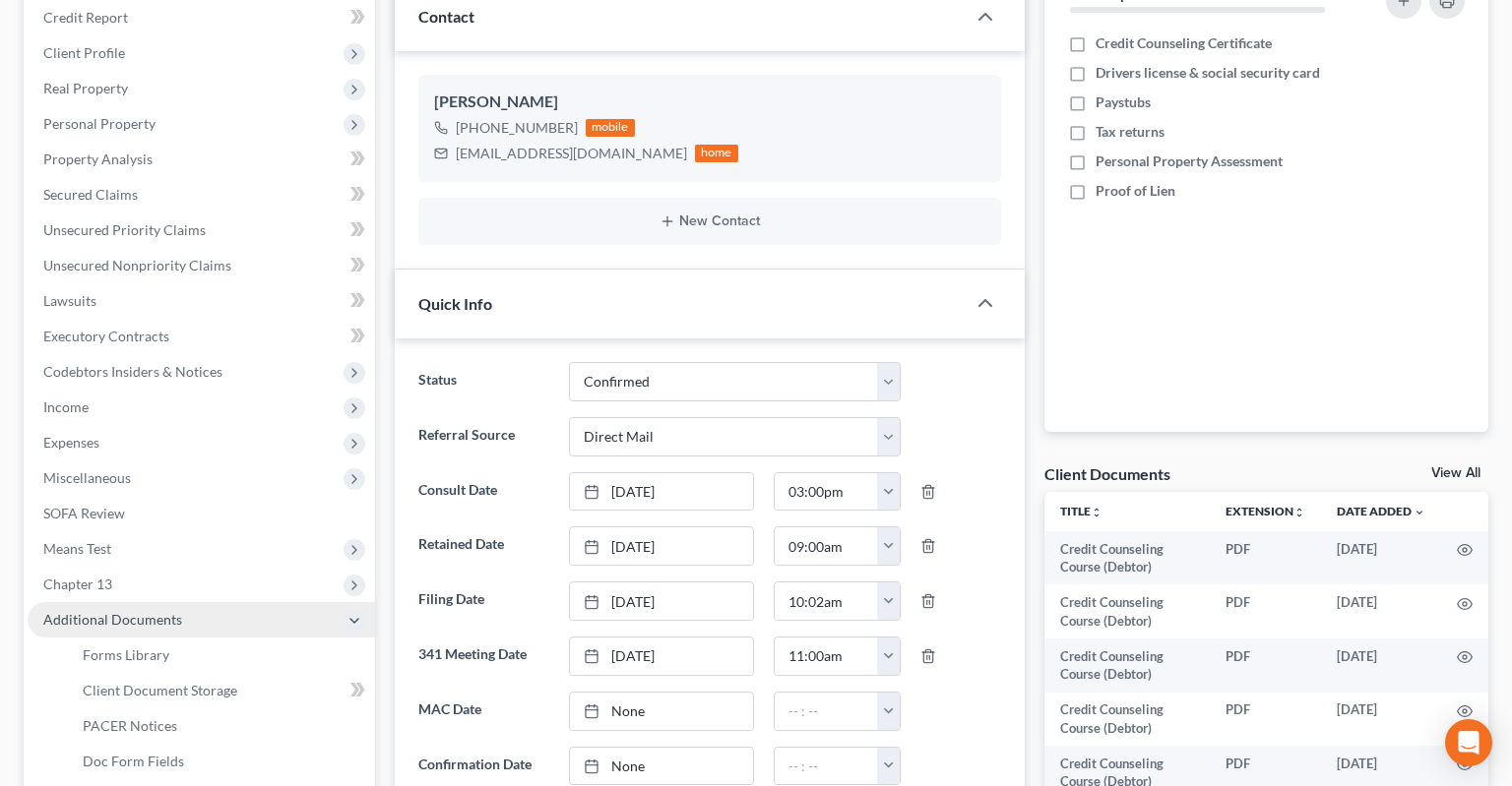
scroll to position [623, 0]
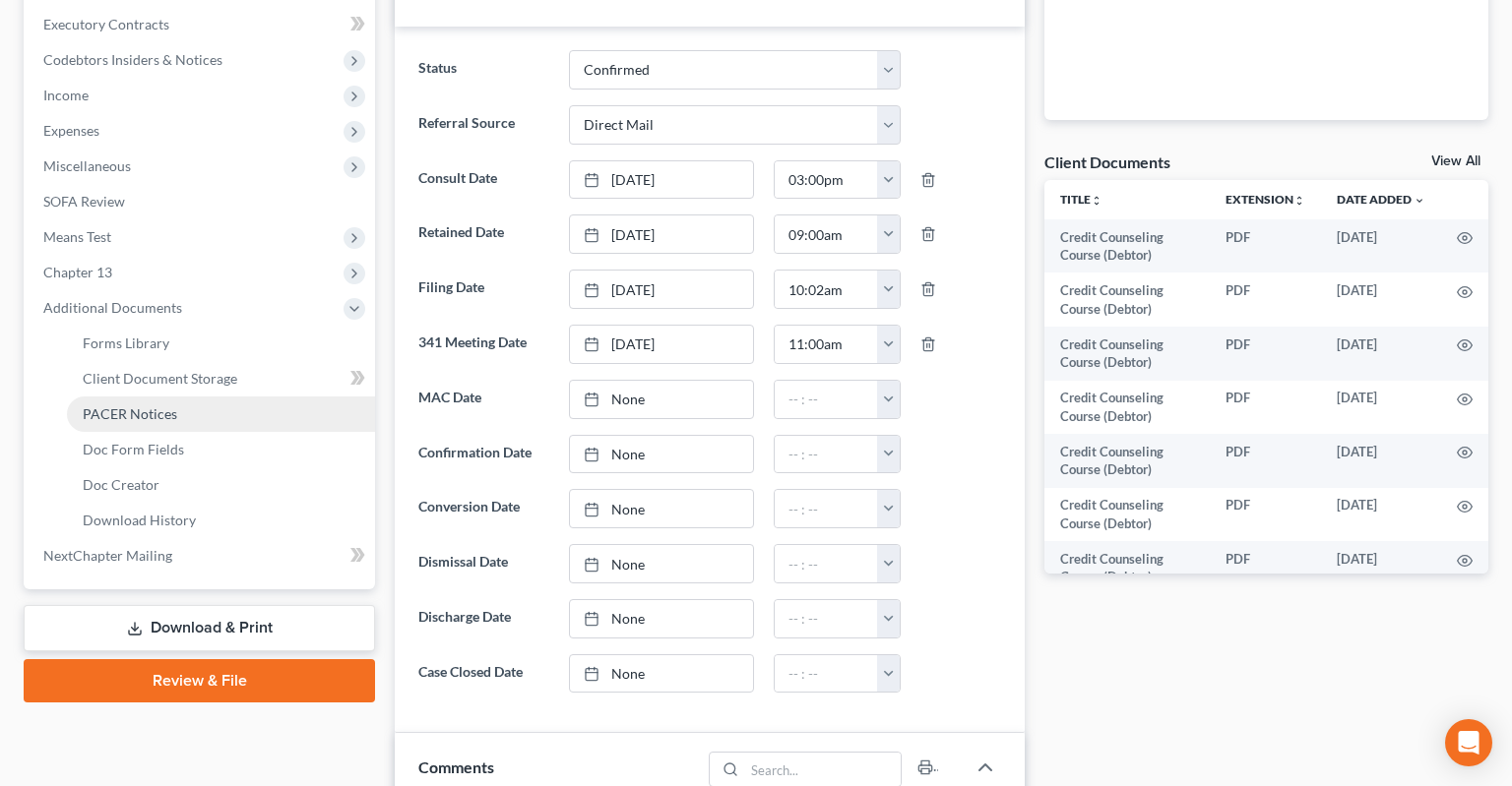
click at [244, 397] on link "PACER Notices" at bounding box center [221, 415] width 309 height 36
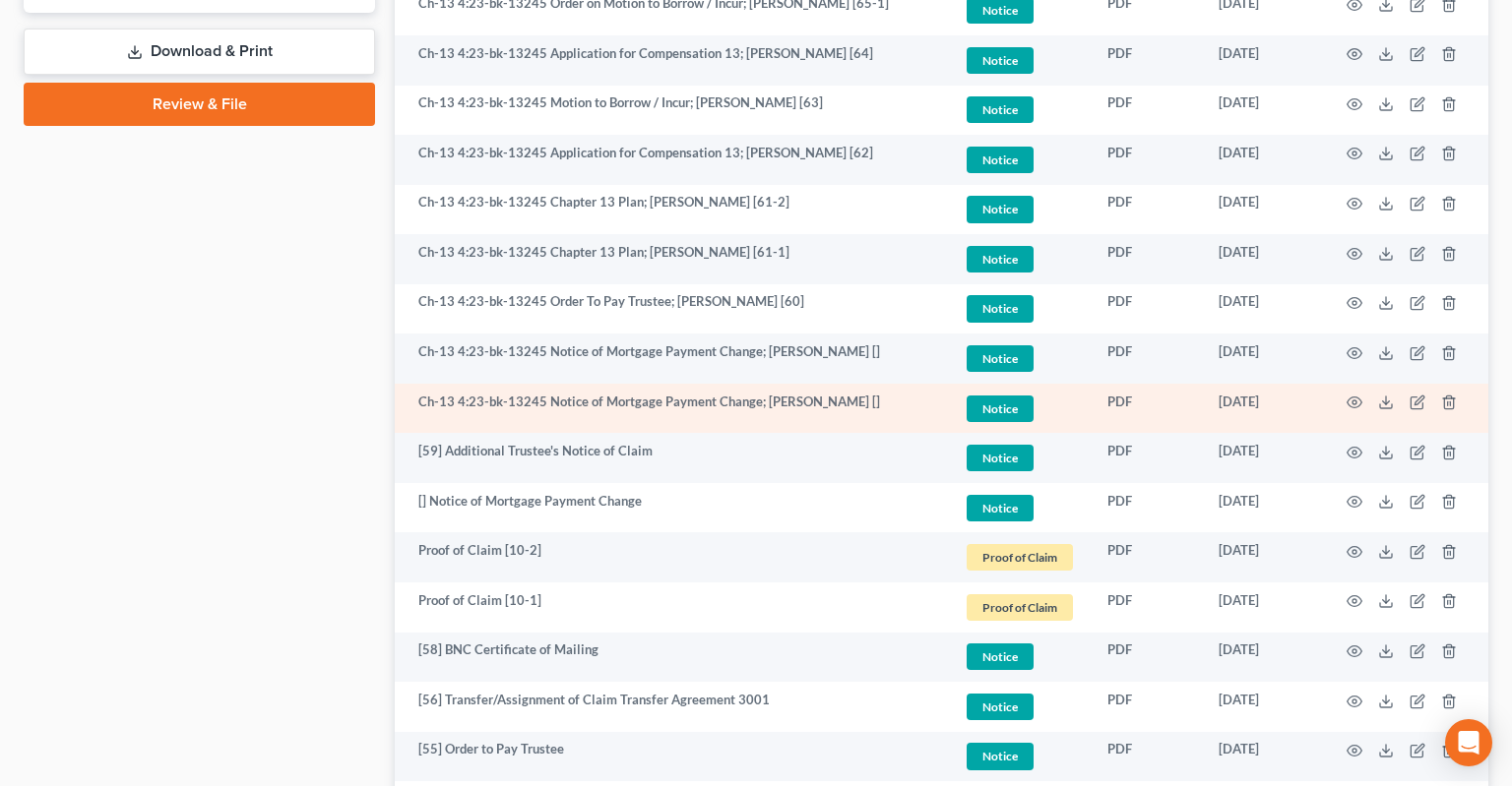
scroll to position [1095, 0]
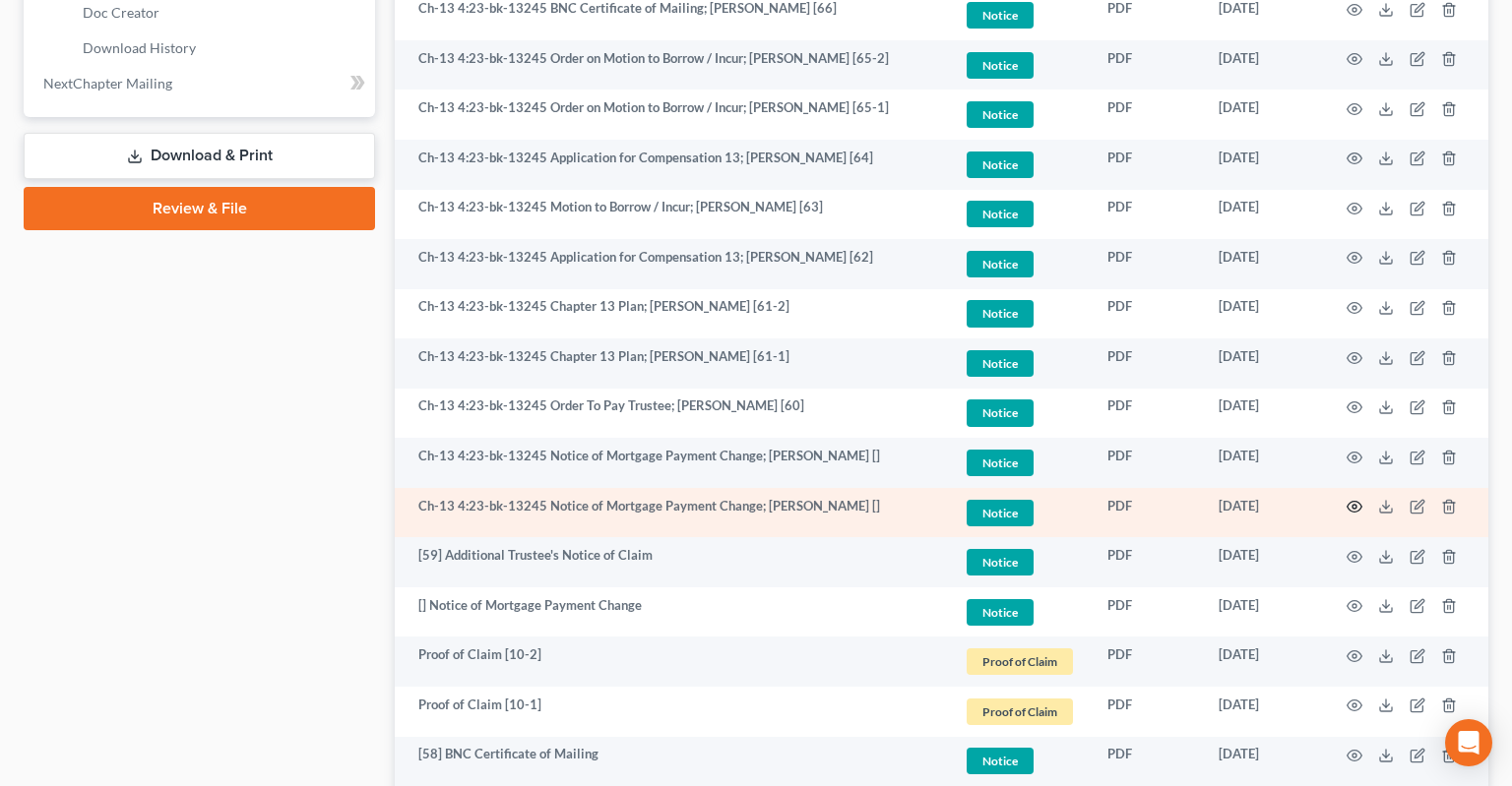
click at [1356, 504] on circle "button" at bounding box center [1355, 506] width 4 height 4
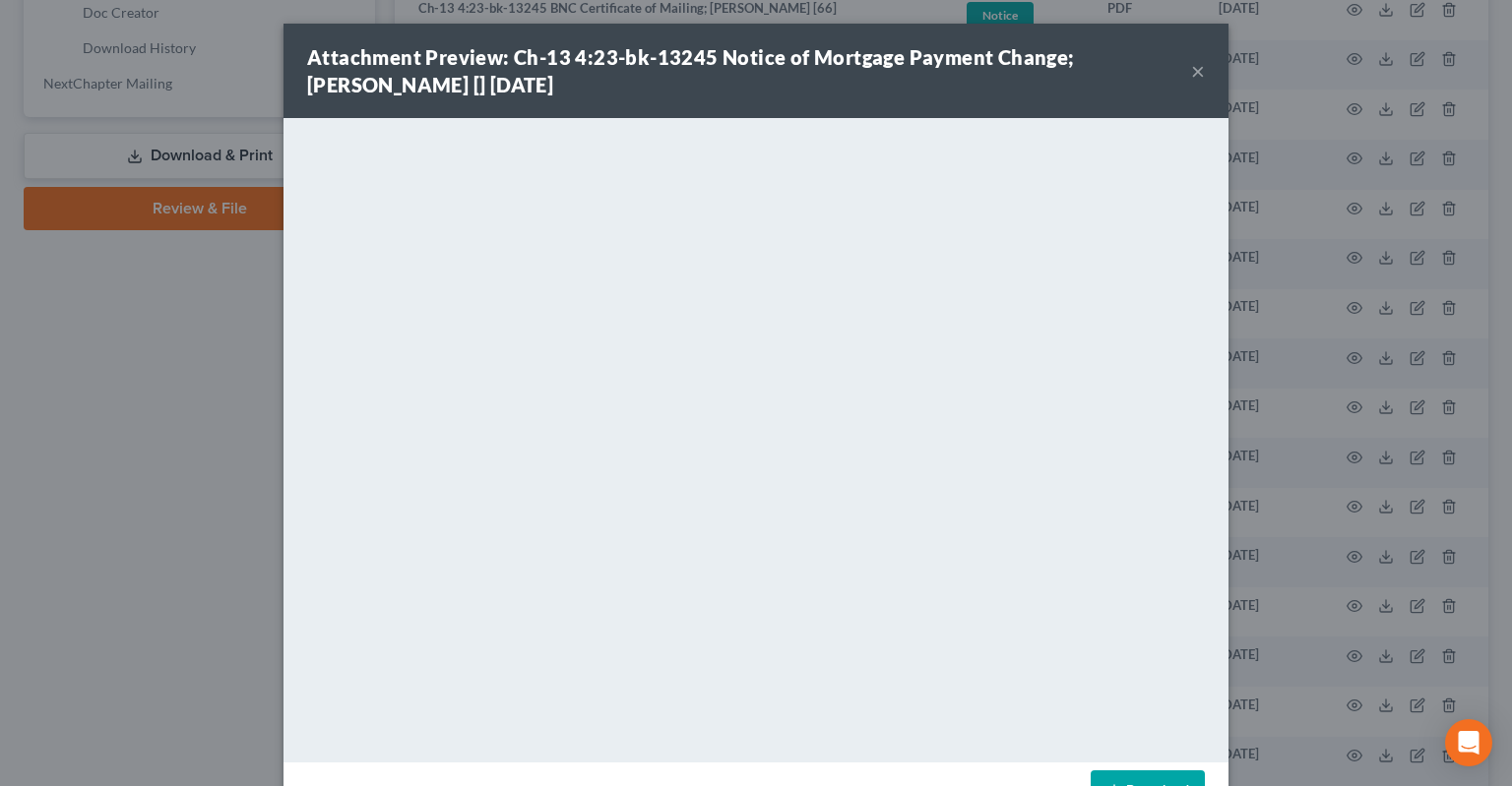
click at [1197, 77] on button "×" at bounding box center [1198, 71] width 14 height 24
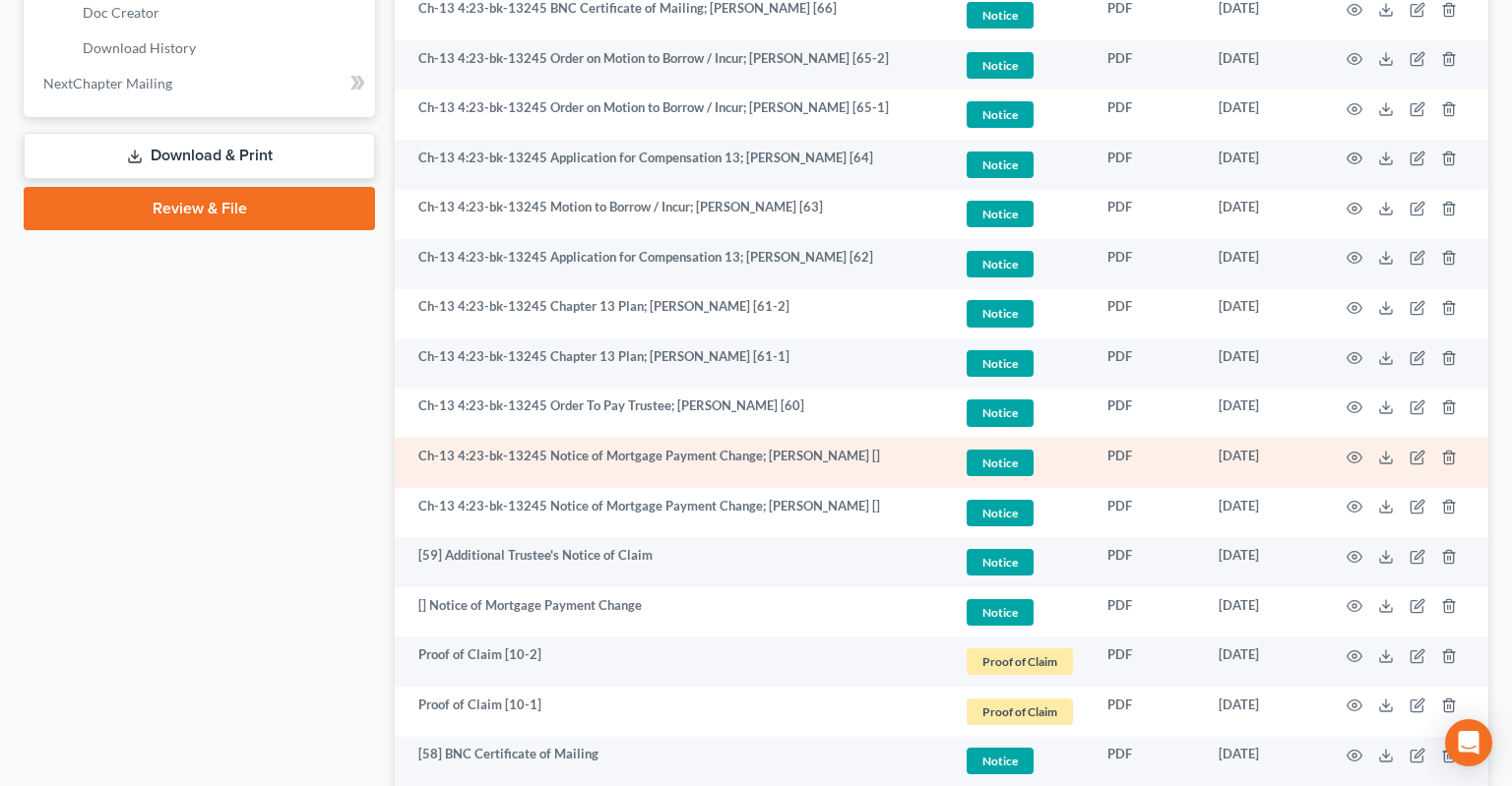
click at [1370, 438] on td at bounding box center [1405, 463] width 165 height 50
click at [1360, 450] on icon "button" at bounding box center [1355, 458] width 16 height 16
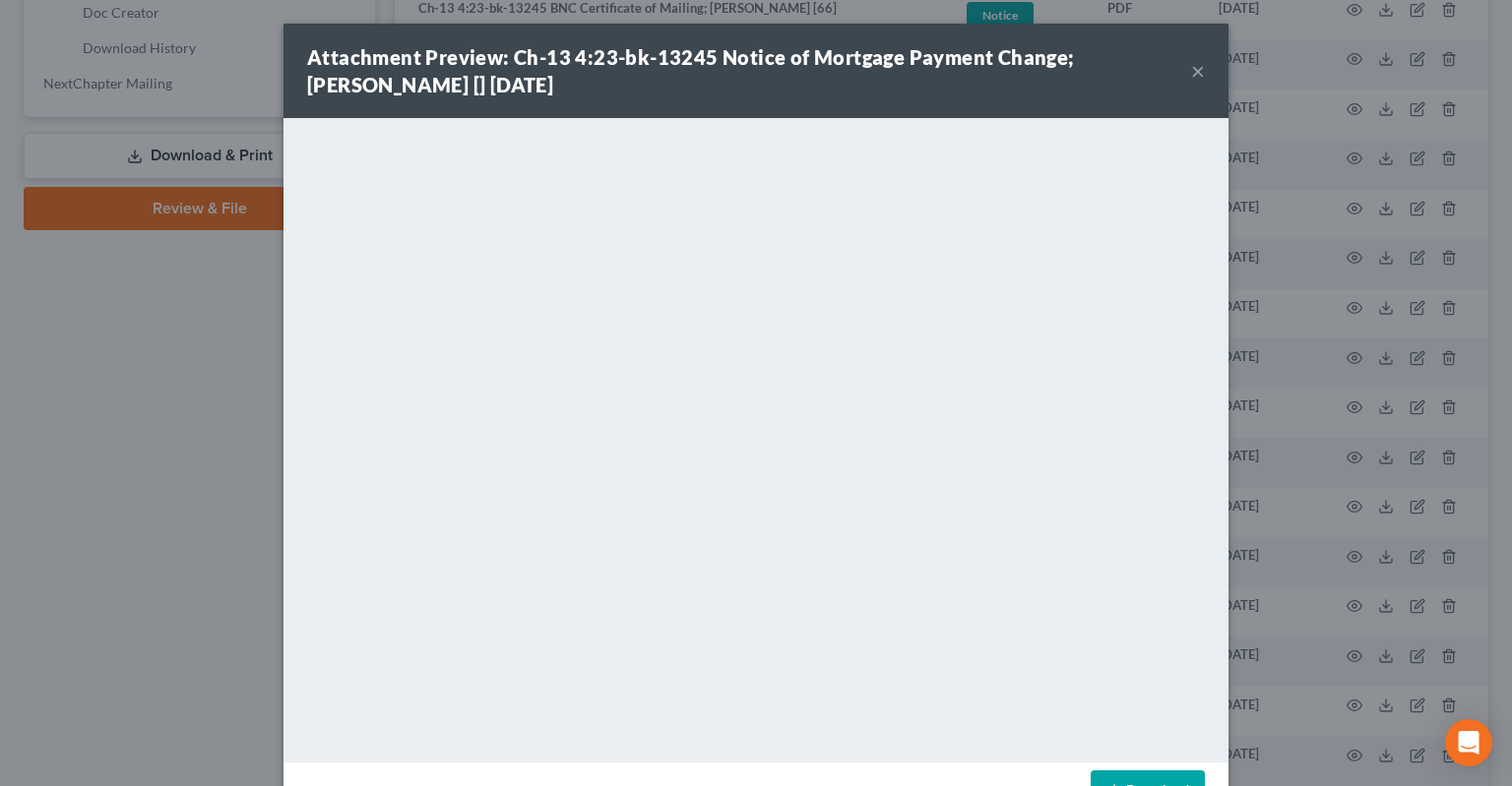
scroll to position [64, 0]
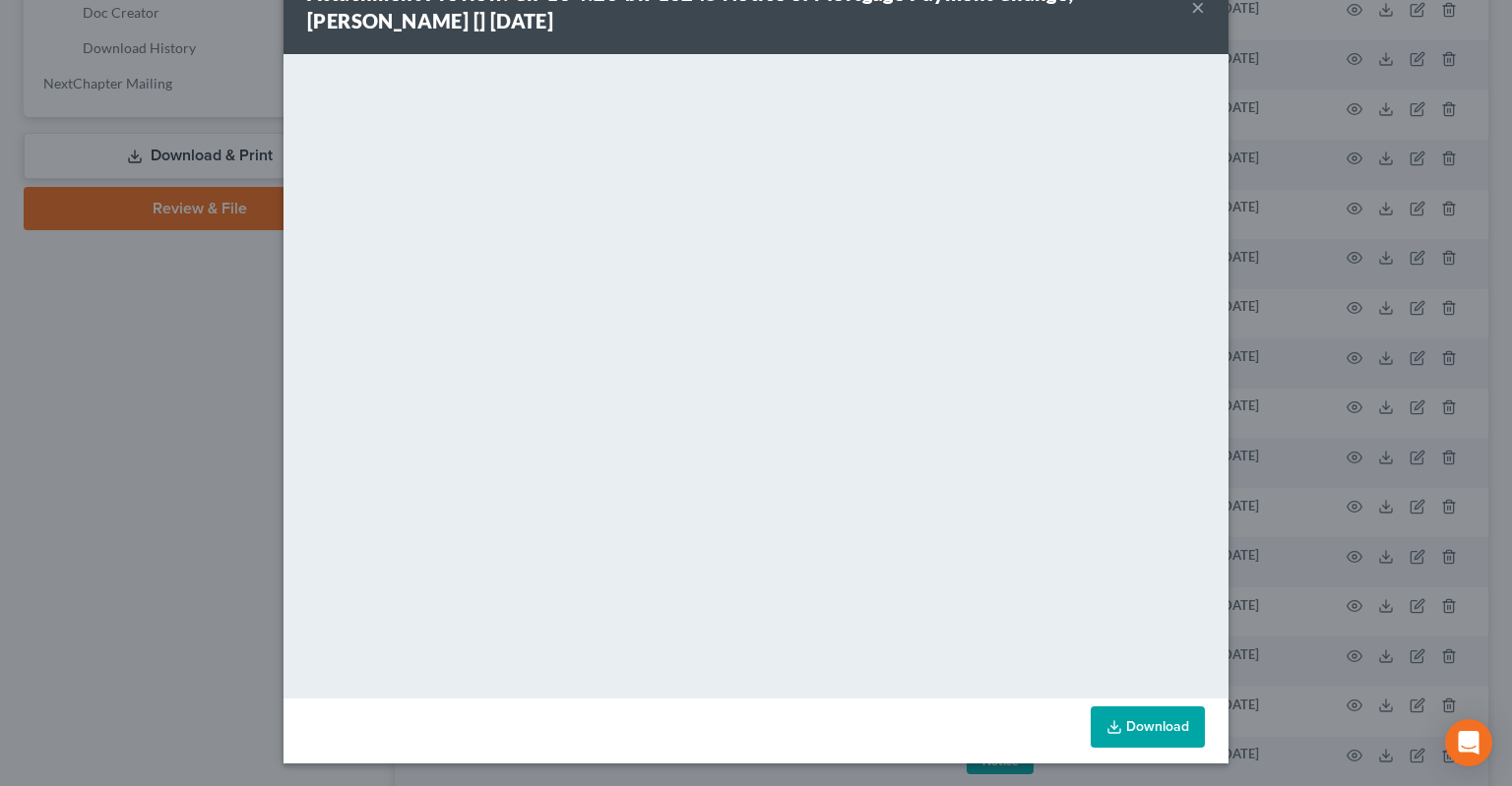
click at [1194, 13] on button "×" at bounding box center [1198, 7] width 14 height 24
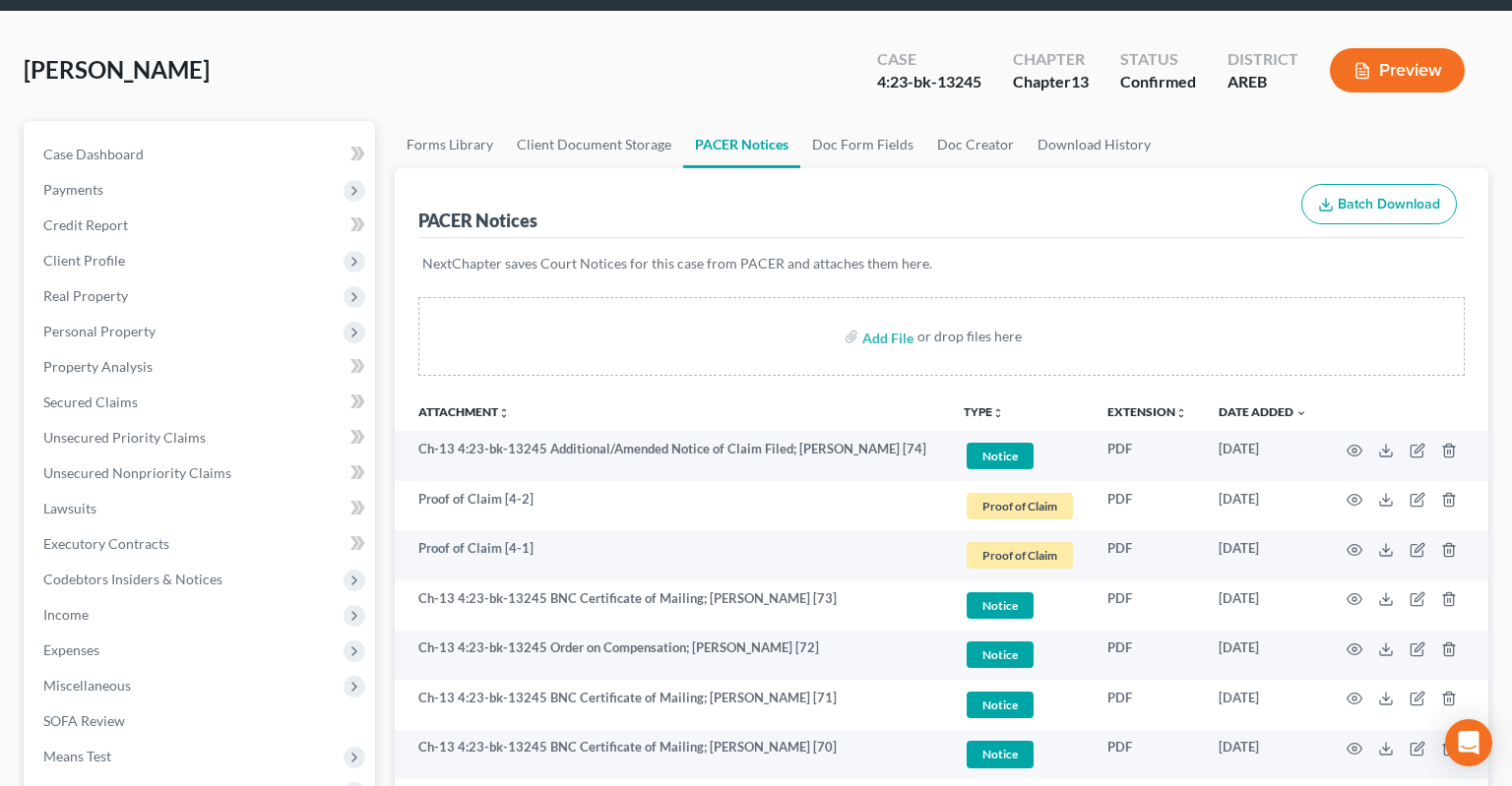
scroll to position [0, 0]
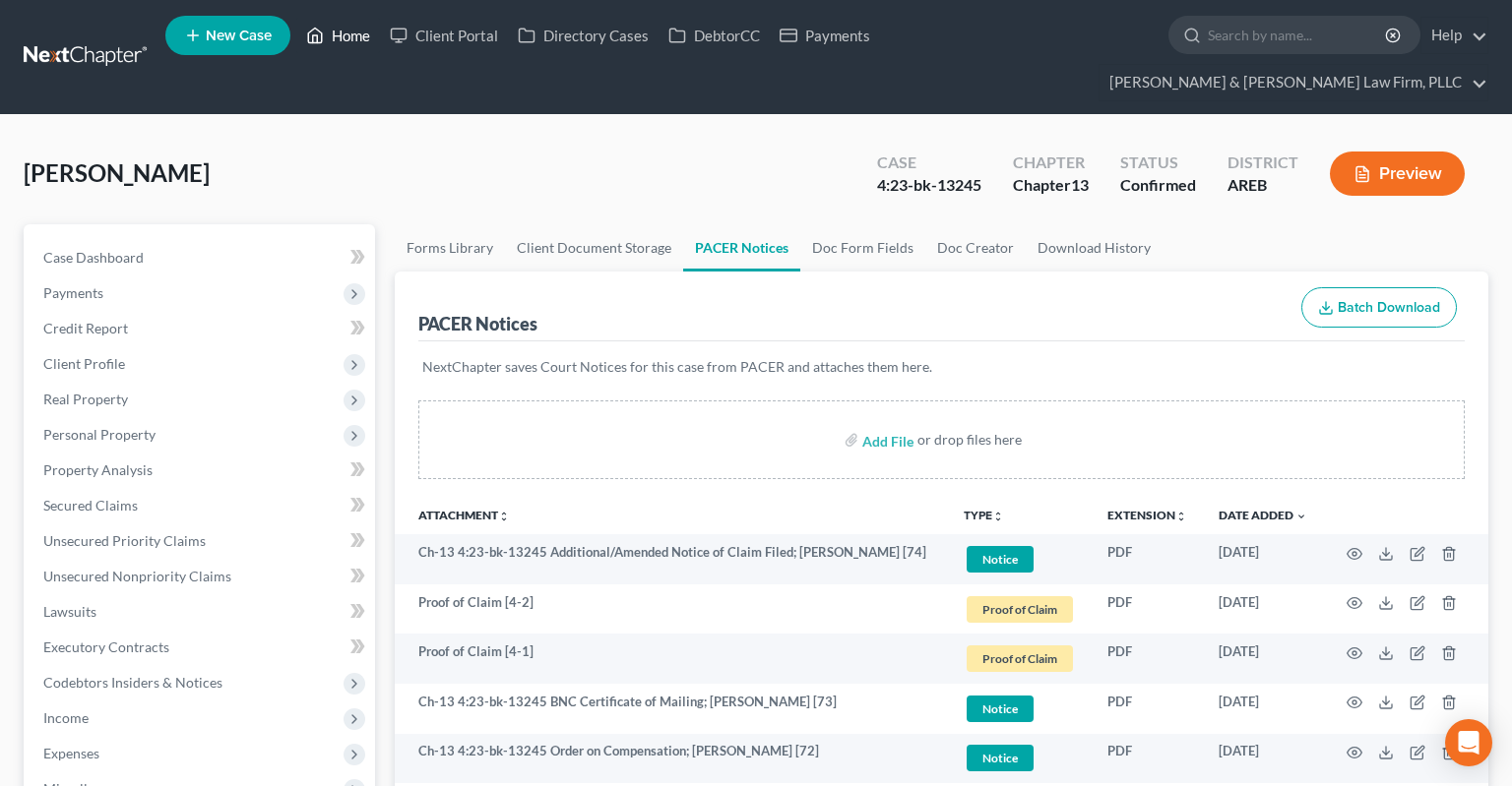
click at [342, 39] on link "Home" at bounding box center [338, 36] width 84 height 36
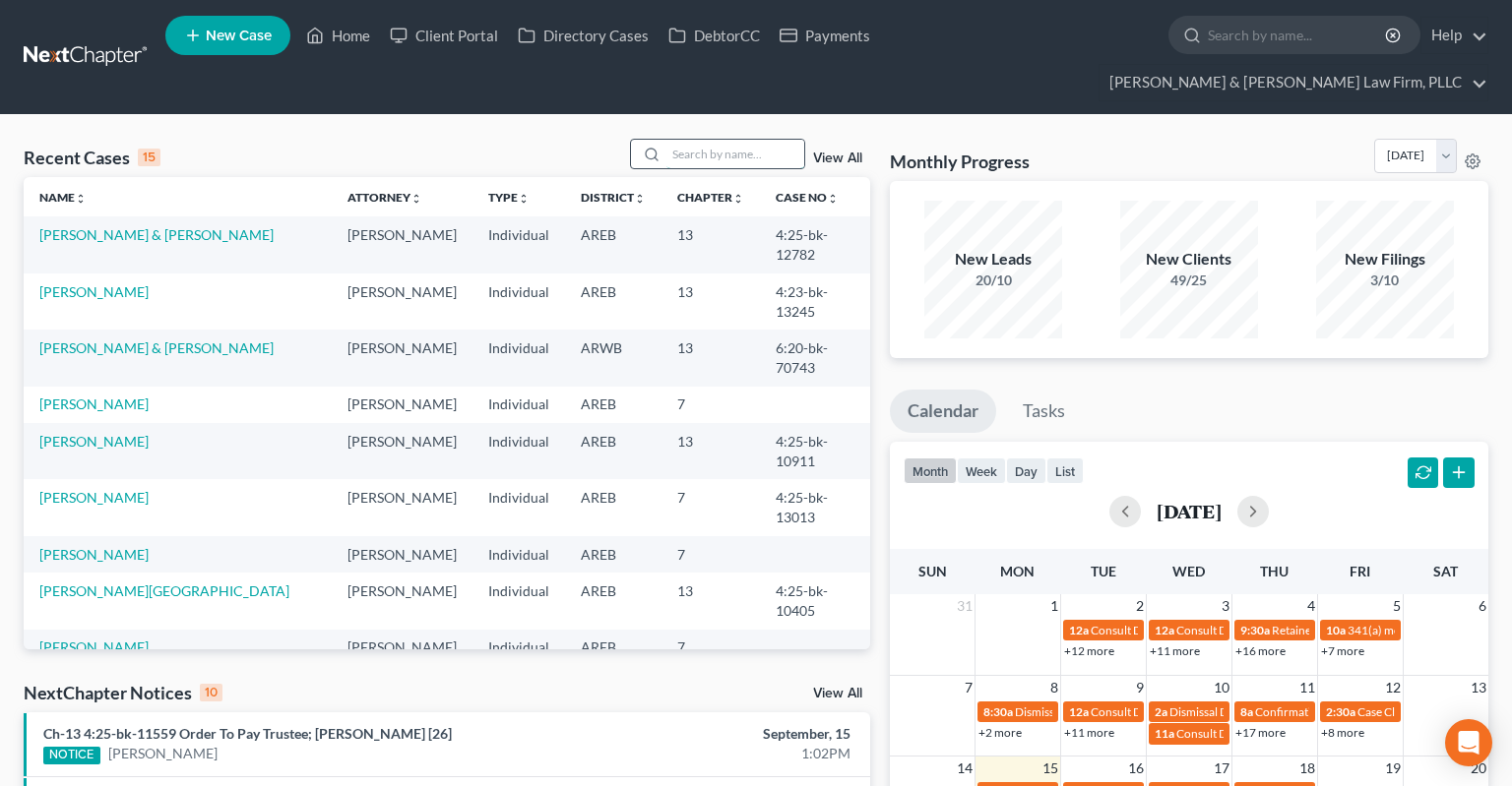
click at [723, 139] on input "search" at bounding box center [736, 153] width 137 height 29
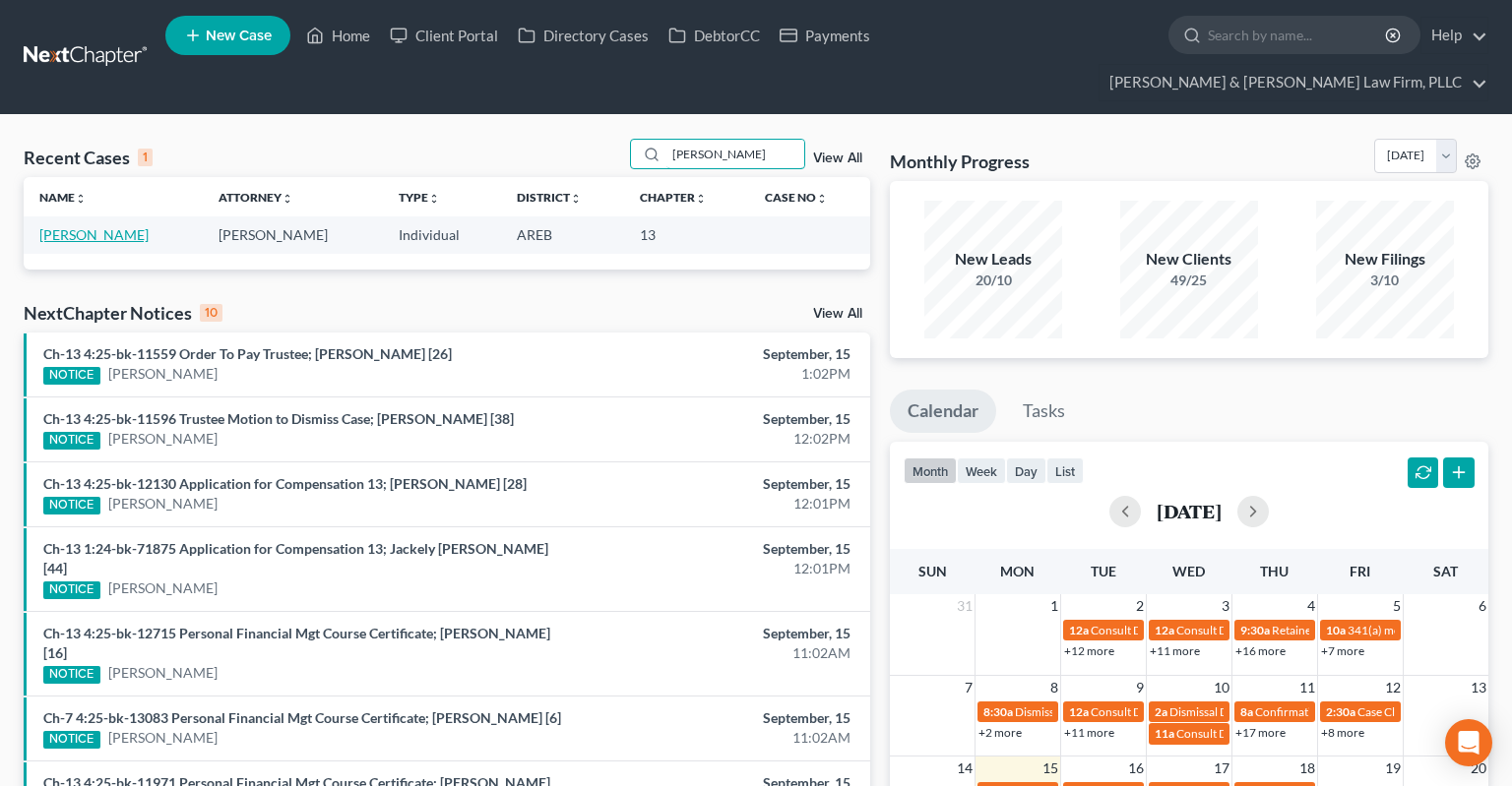
type input "[PERSON_NAME]"
click at [81, 227] on link "[PERSON_NAME]" at bounding box center [95, 235] width 109 height 17
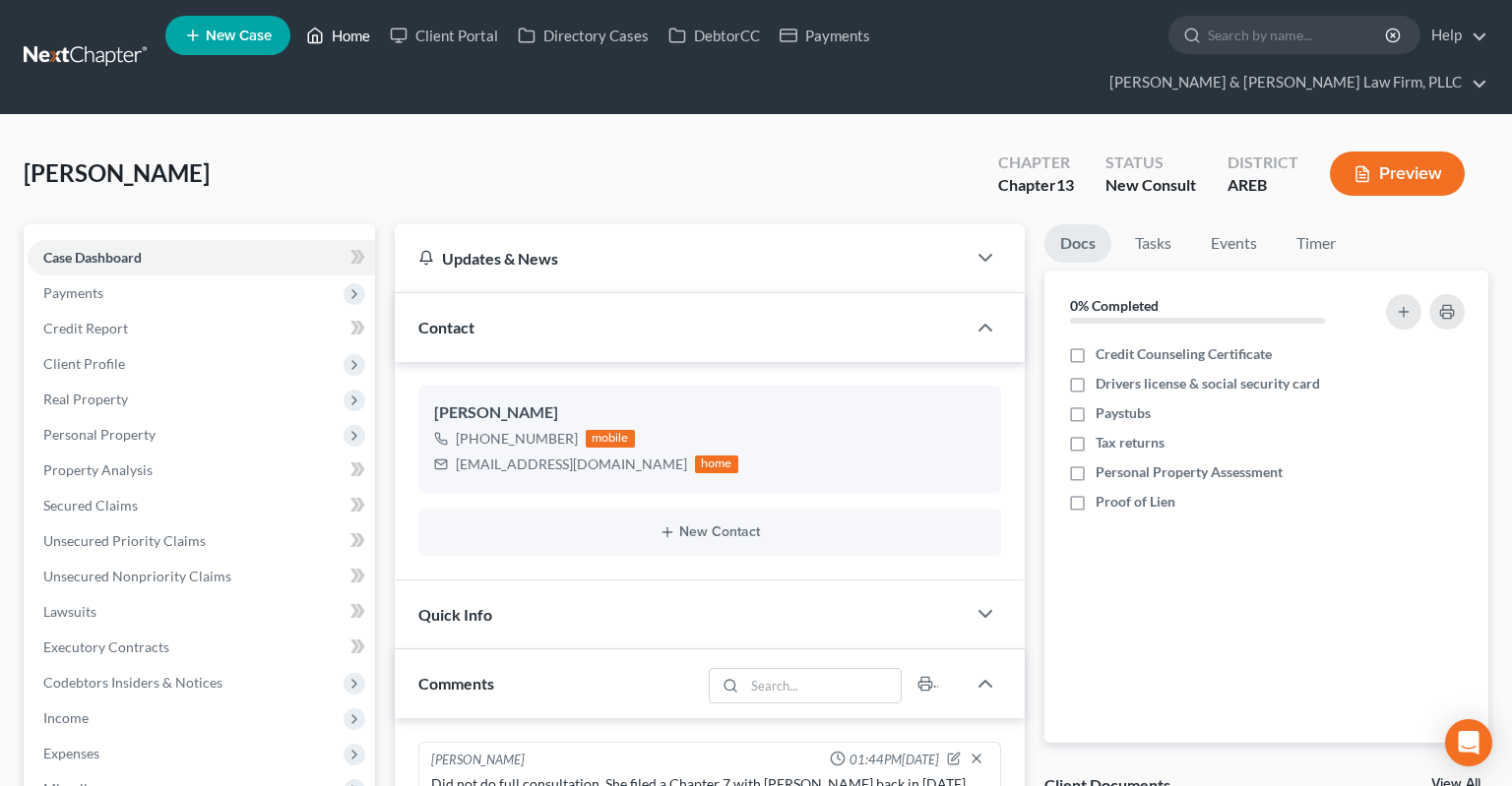
click at [367, 45] on link "Home" at bounding box center [338, 36] width 84 height 36
